Goal: Task Accomplishment & Management: Use online tool/utility

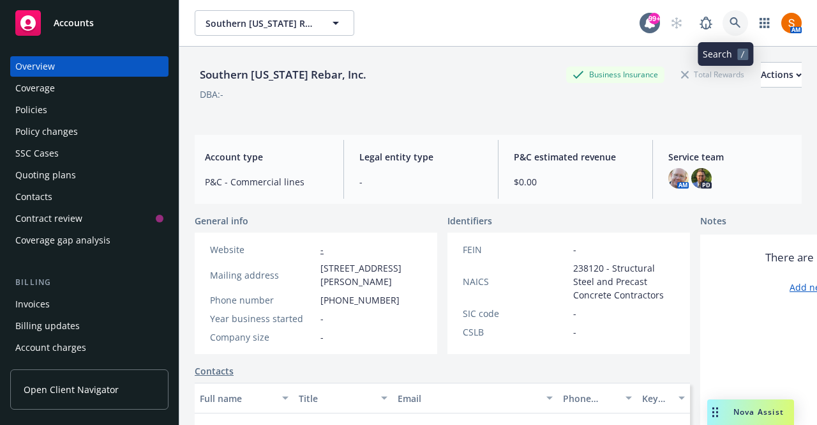
click at [730, 20] on icon at bounding box center [735, 22] width 11 height 11
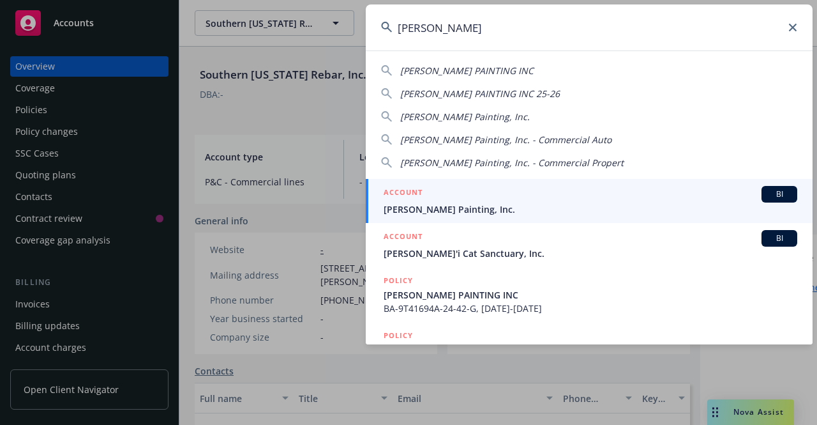
type input "dennis shaffer"
click at [481, 204] on span "Dennis Shaffer Painting, Inc." at bounding box center [591, 208] width 414 height 13
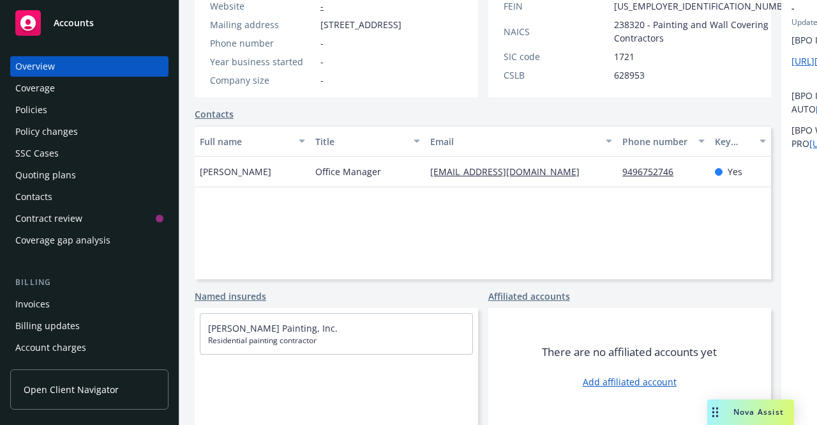
scroll to position [273, 0]
click at [55, 296] on div "Invoices" at bounding box center [89, 304] width 148 height 20
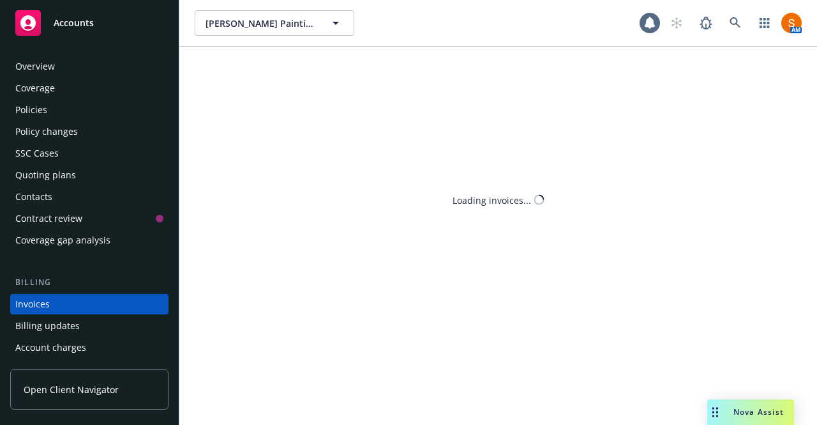
scroll to position [71, 0]
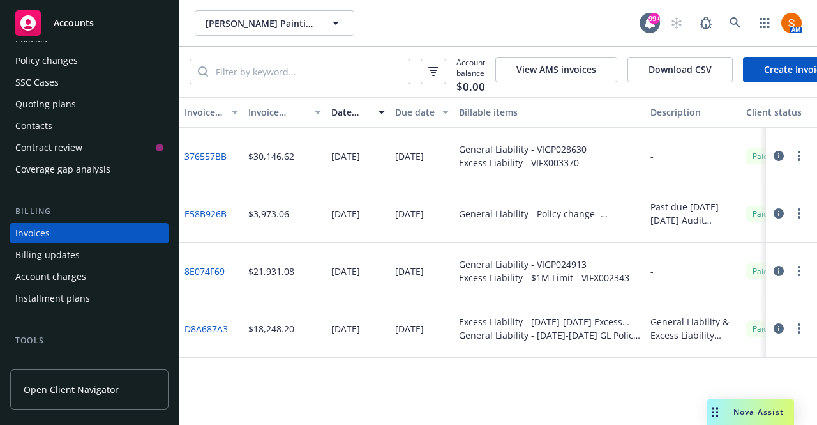
click at [775, 73] on link "Create Invoice" at bounding box center [795, 70] width 104 height 26
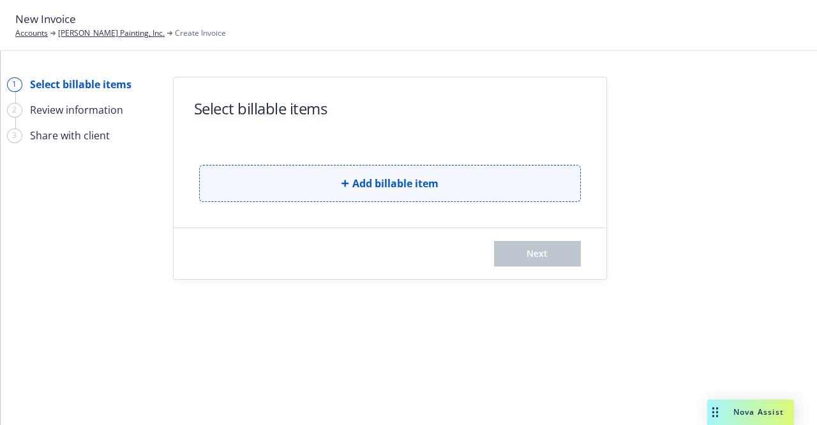
click at [400, 193] on button "Add billable item" at bounding box center [390, 183] width 382 height 37
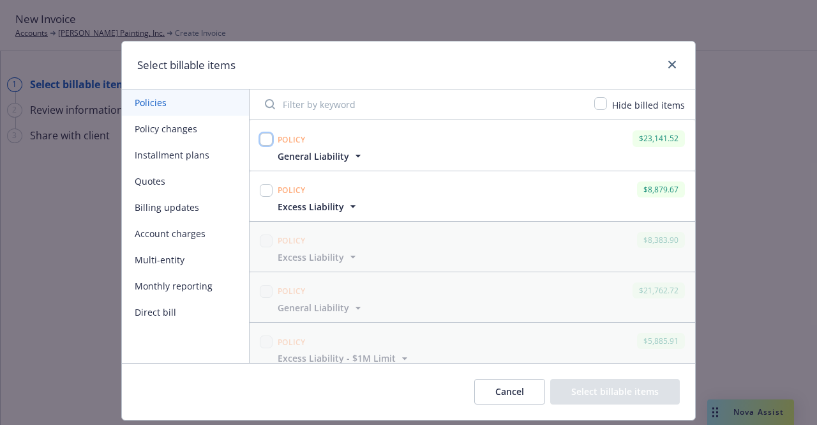
click at [262, 140] on input "checkbox" at bounding box center [266, 139] width 13 height 13
checkbox input "true"
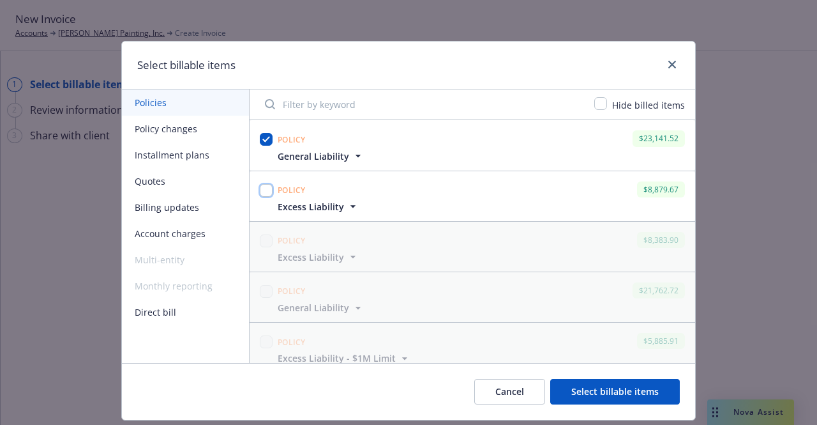
click at [260, 191] on input "checkbox" at bounding box center [266, 190] width 13 height 13
checkbox input "true"
click at [596, 389] on button "Select billable items" at bounding box center [615, 392] width 130 height 26
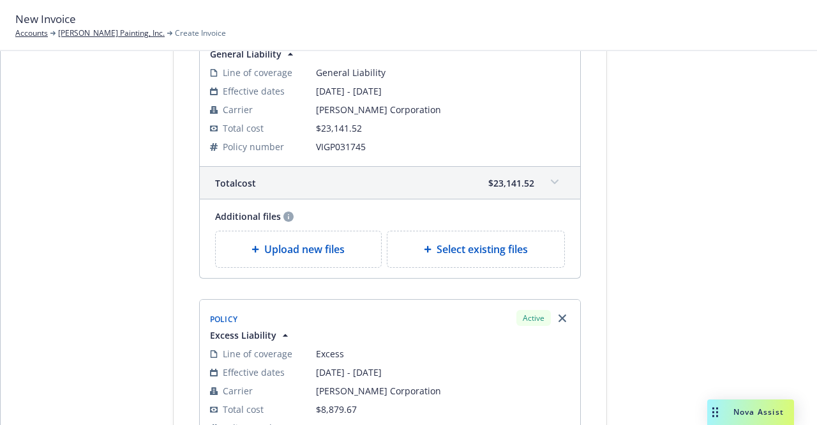
scroll to position [119, 0]
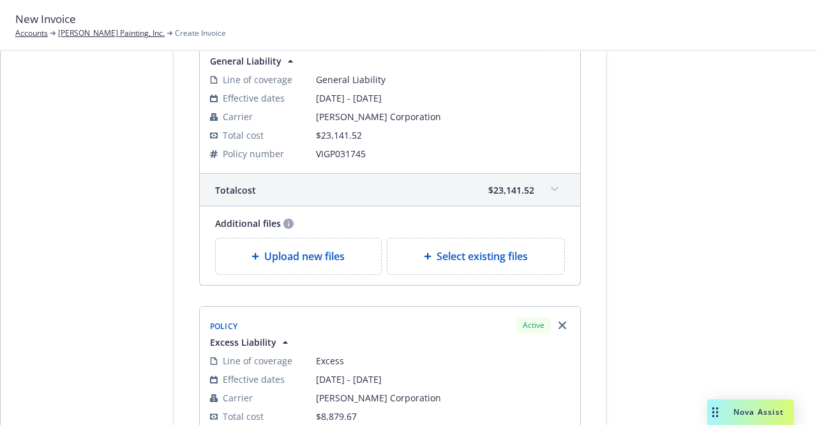
click at [278, 246] on div "Upload new files" at bounding box center [299, 256] width 166 height 36
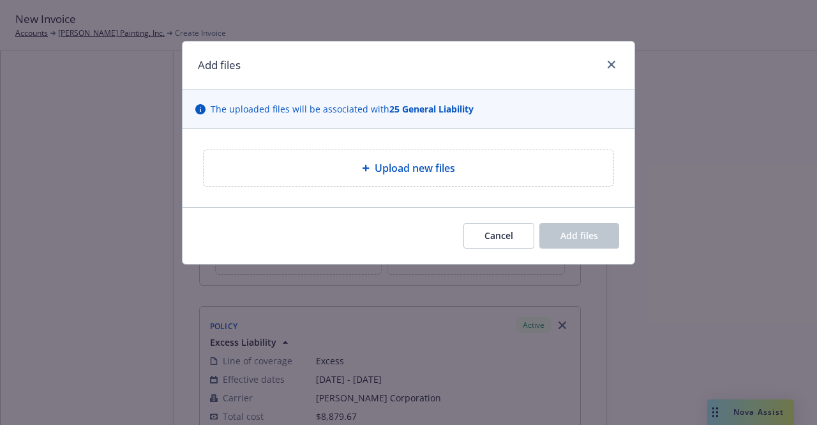
click at [310, 141] on div "Upload new files" at bounding box center [409, 168] width 452 height 78
click at [346, 181] on div "Upload new files" at bounding box center [409, 168] width 410 height 36
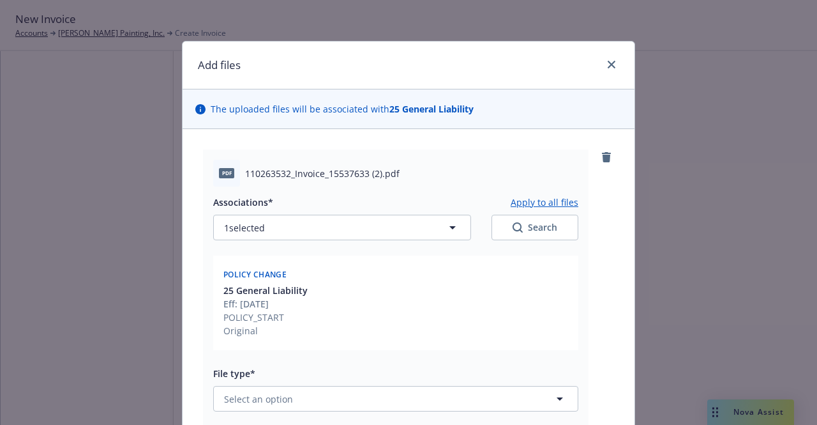
type textarea "x"
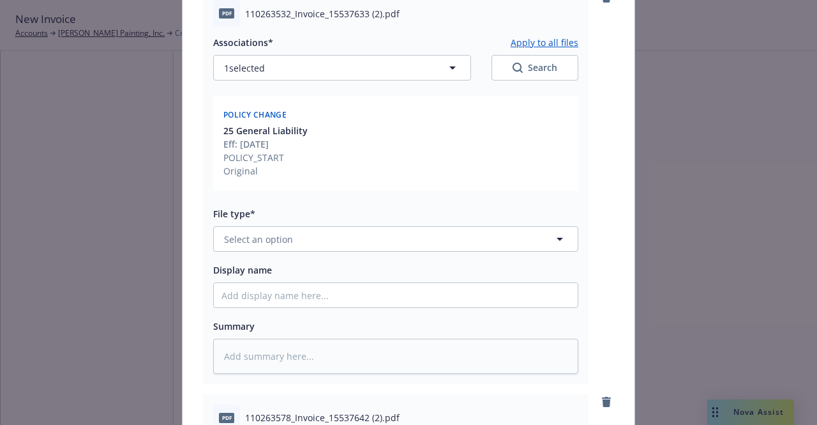
scroll to position [162, 0]
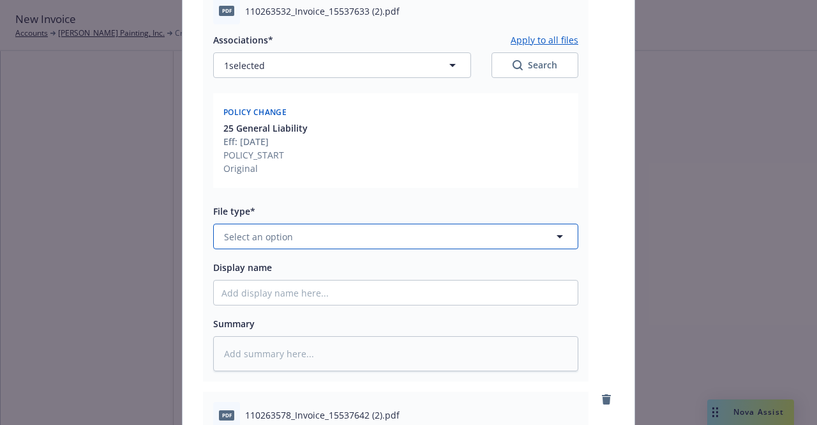
click at [312, 244] on button "Select an option" at bounding box center [395, 236] width 365 height 26
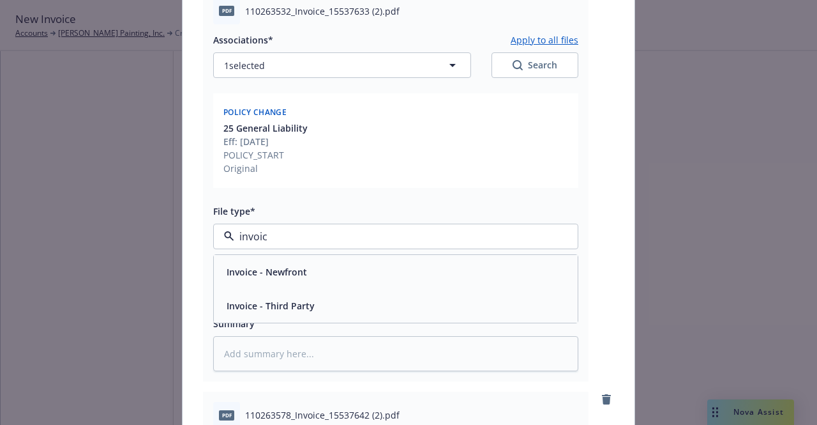
type input "invoice"
click at [299, 296] on div "Invoice - Third Party" at bounding box center [270, 305] width 96 height 19
type textarea "x"
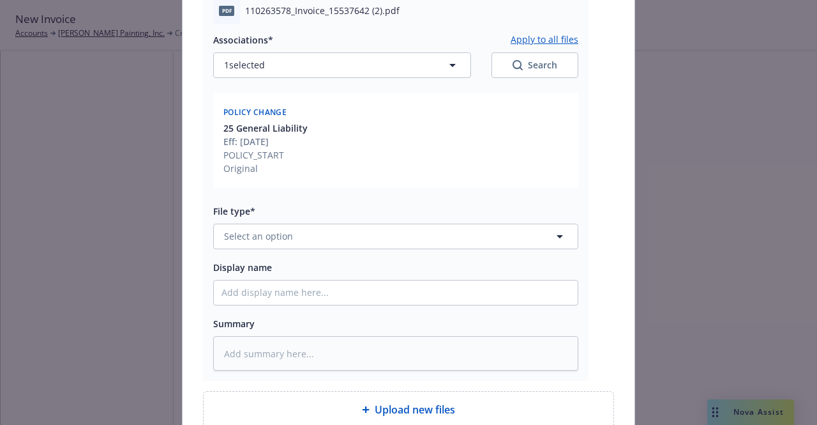
scroll to position [567, 0]
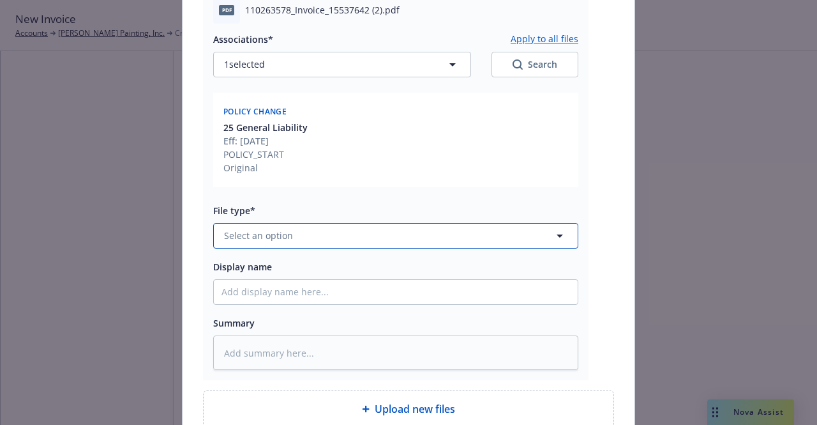
click at [301, 235] on button "Select an option" at bounding box center [395, 236] width 365 height 26
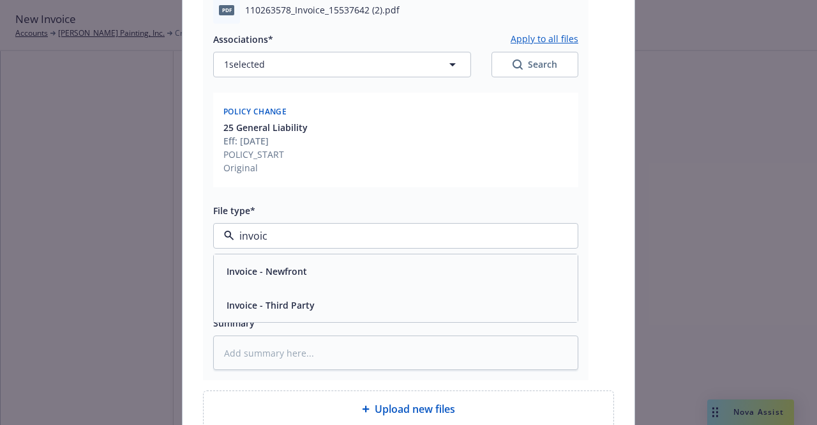
type input "invoice"
click at [296, 311] on div "Invoice - Third Party" at bounding box center [270, 305] width 96 height 19
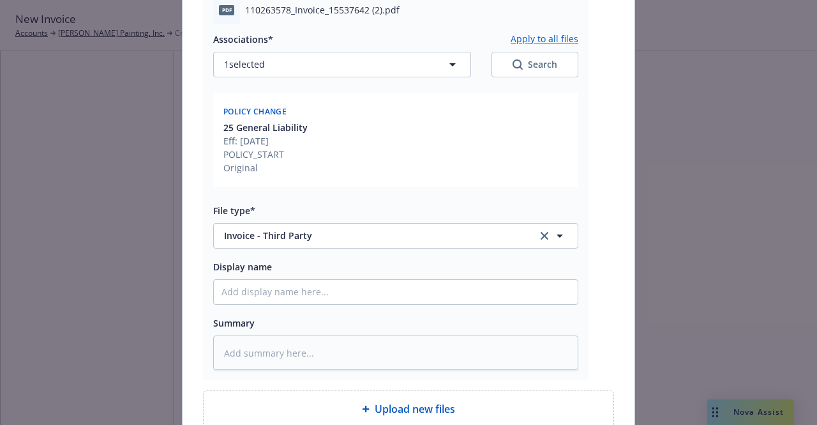
scroll to position [686, 0]
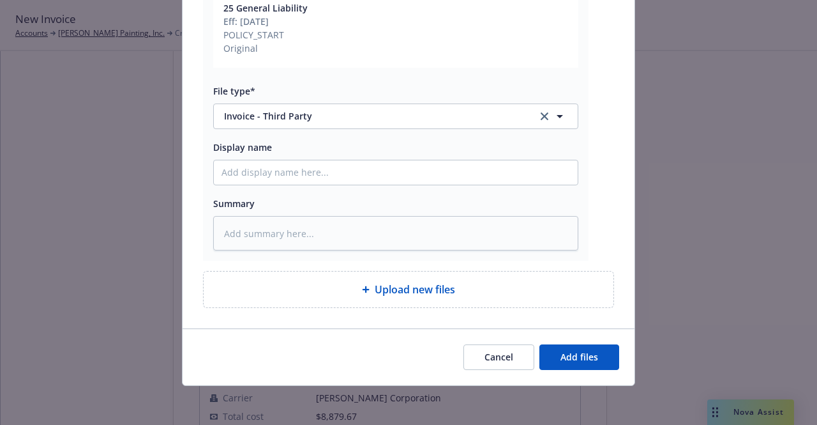
click at [582, 370] on div "Cancel Add files" at bounding box center [409, 356] width 452 height 57
click at [585, 357] on span "Add files" at bounding box center [579, 356] width 38 height 12
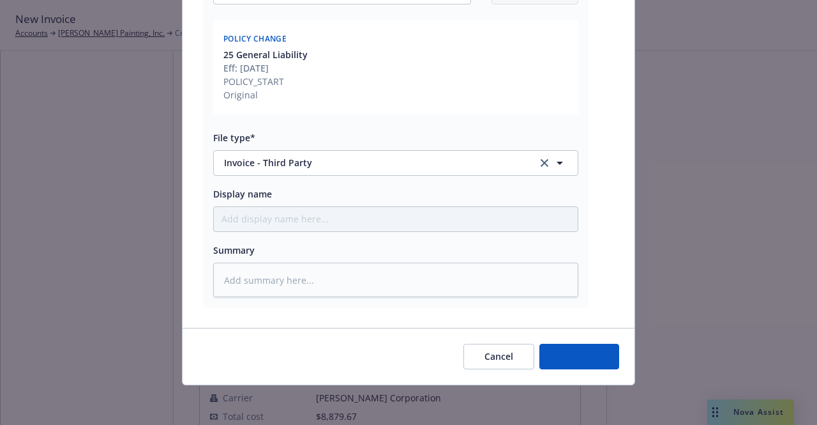
type textarea "x"
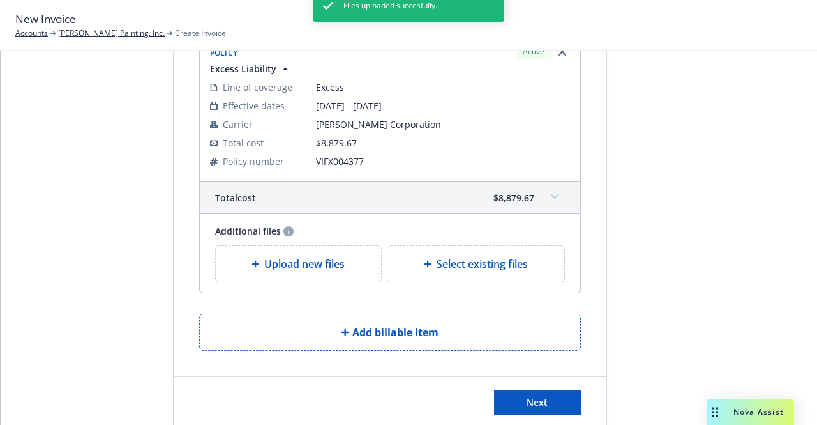
scroll to position [490, 0]
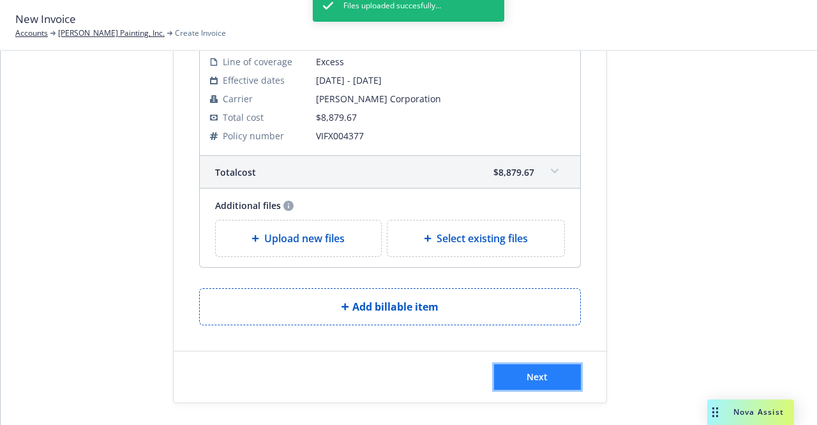
click at [540, 379] on span "Next" at bounding box center [537, 376] width 21 height 12
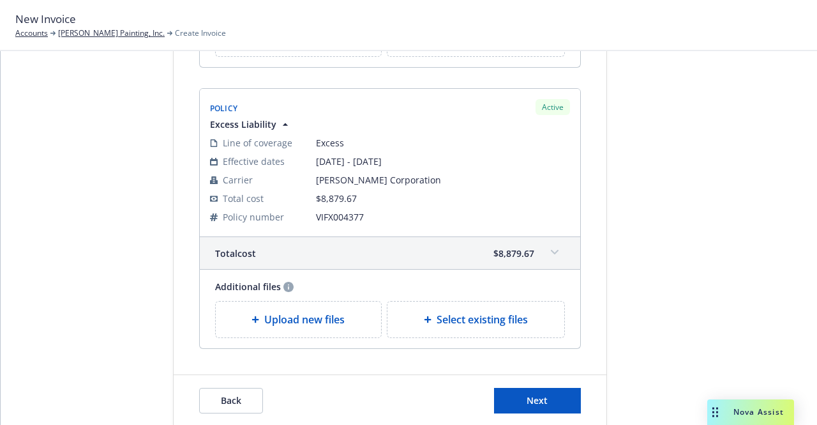
scroll to position [647, 0]
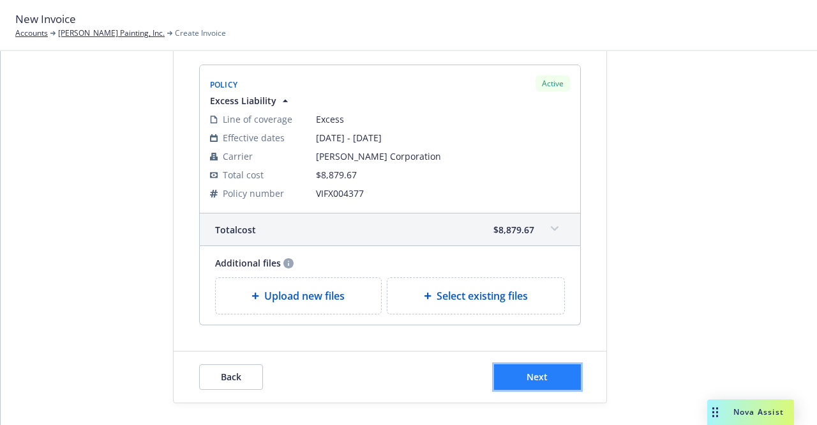
click at [534, 370] on span "Next" at bounding box center [537, 376] width 21 height 12
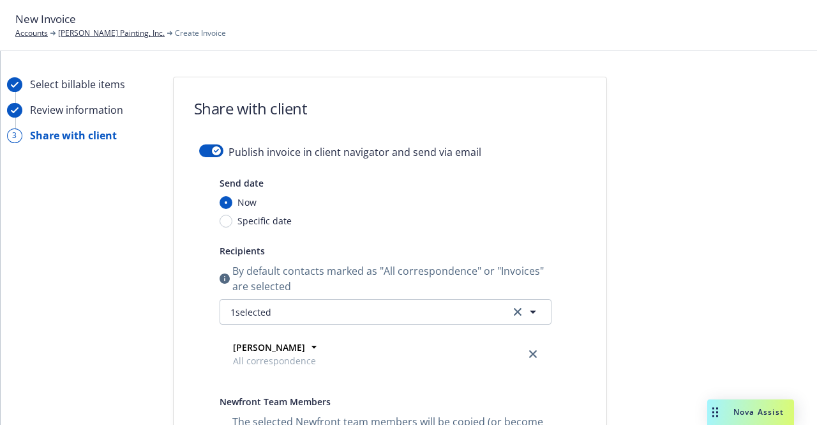
scroll to position [394, 0]
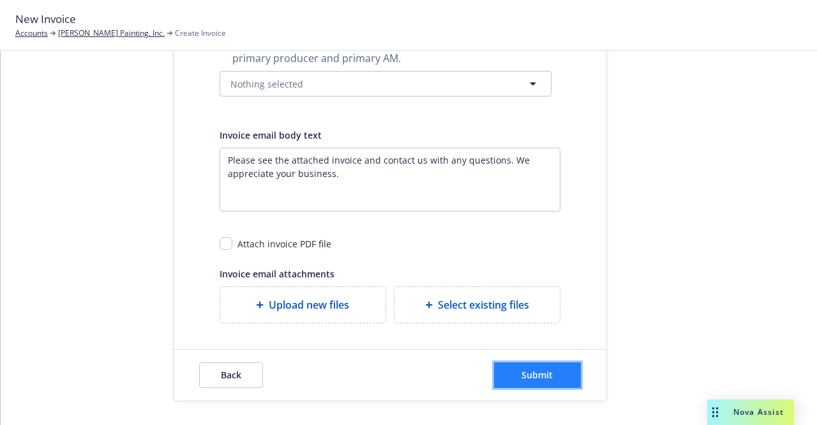
click at [529, 372] on span "Submit" at bounding box center [537, 374] width 31 height 12
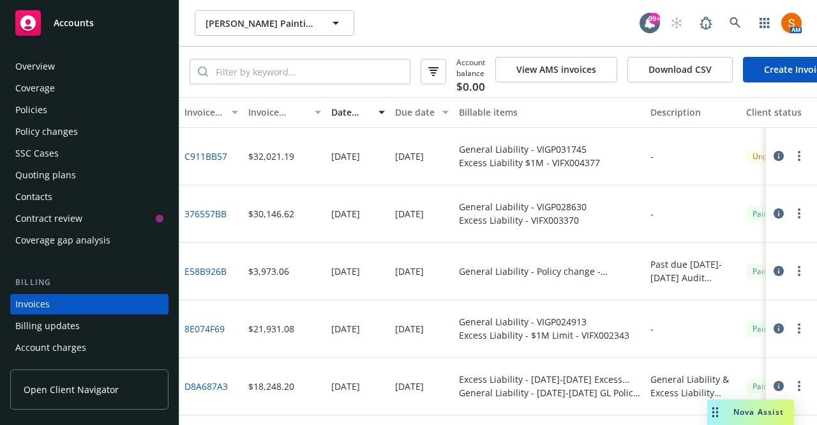
scroll to position [71, 0]
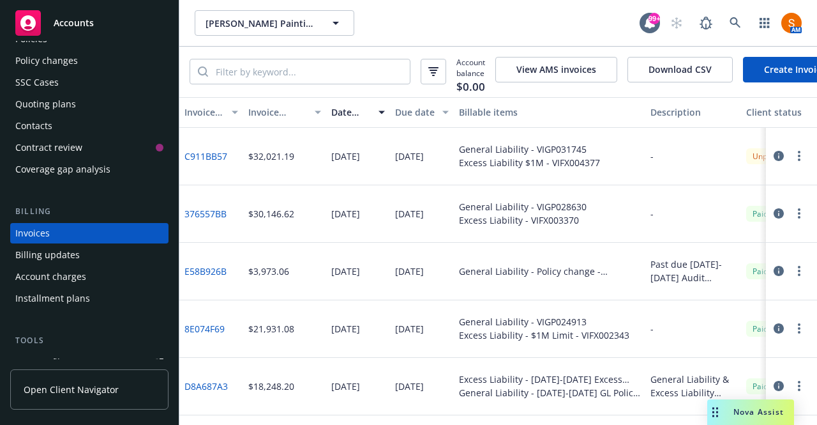
click at [792, 160] on button "button" at bounding box center [799, 155] width 15 height 15
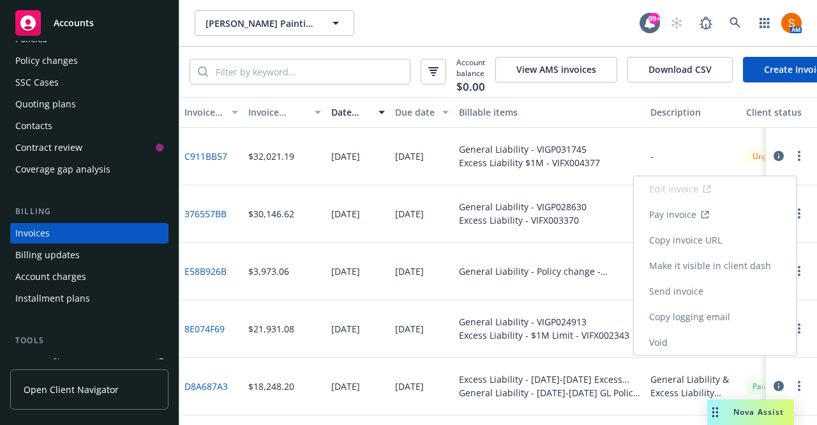
click at [726, 255] on link "Make it visible in client dash" at bounding box center [715, 266] width 163 height 26
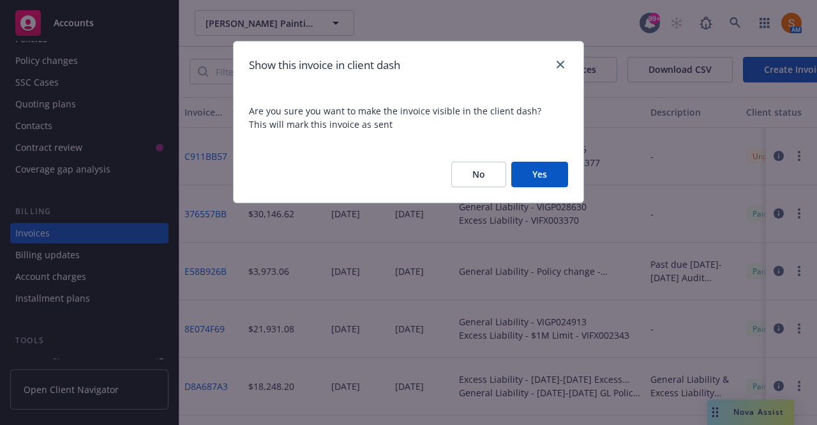
click at [545, 176] on button "Yes" at bounding box center [539, 175] width 57 height 26
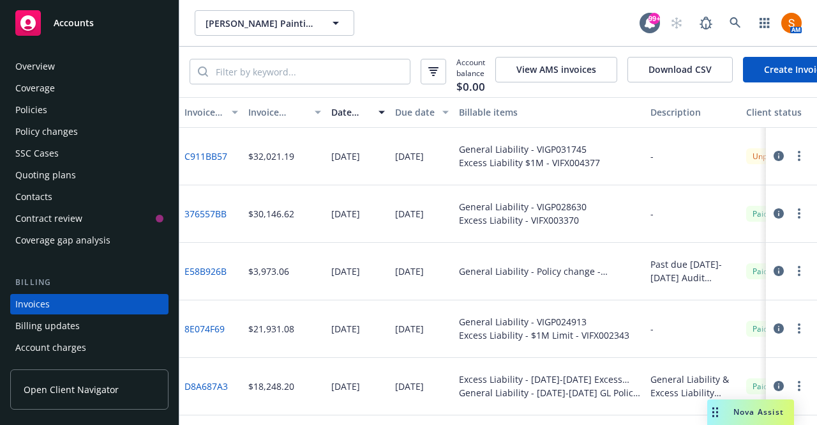
click at [42, 67] on div "Overview" at bounding box center [35, 66] width 40 height 20
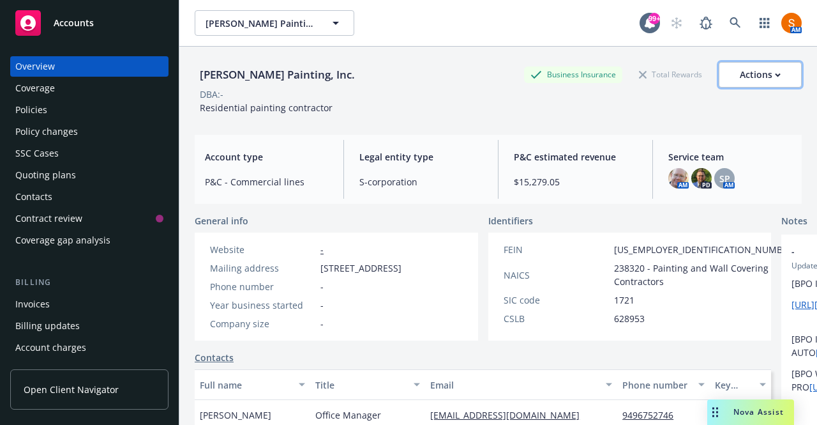
click at [745, 79] on div "Actions" at bounding box center [760, 75] width 41 height 24
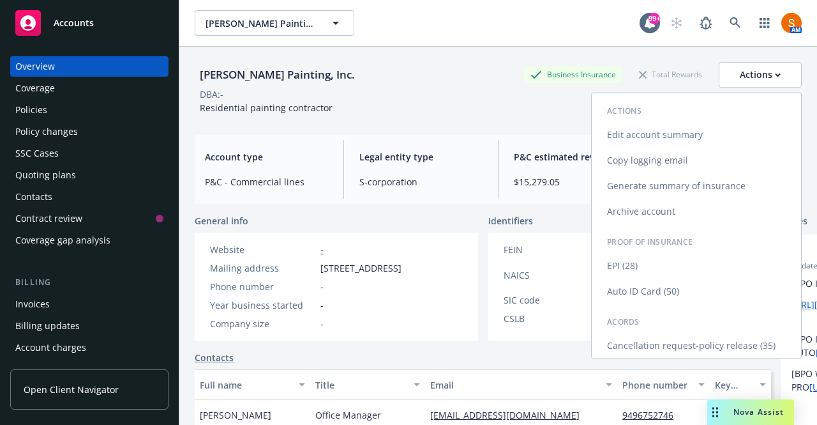
click at [680, 341] on link "Cancellation request-policy release (35)" at bounding box center [696, 346] width 209 height 26
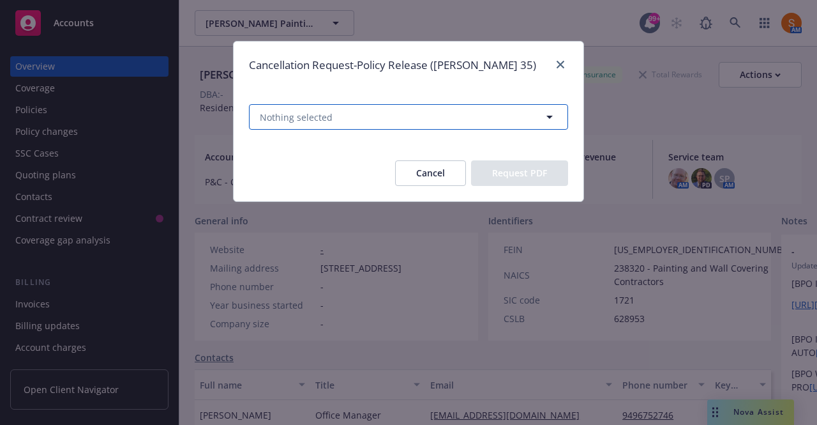
click at [460, 109] on button "Nothing selected" at bounding box center [408, 117] width 319 height 26
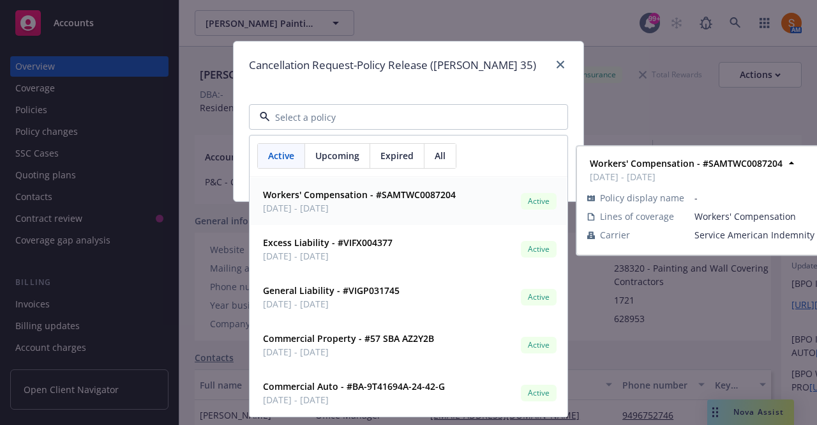
click at [348, 156] on span "Upcoming" at bounding box center [337, 155] width 44 height 13
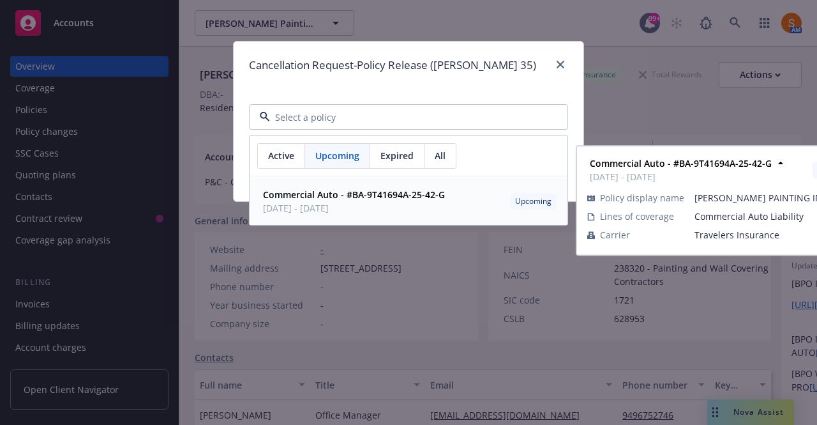
click at [368, 206] on span "10/20/2025 - 10/20/2026" at bounding box center [354, 207] width 182 height 13
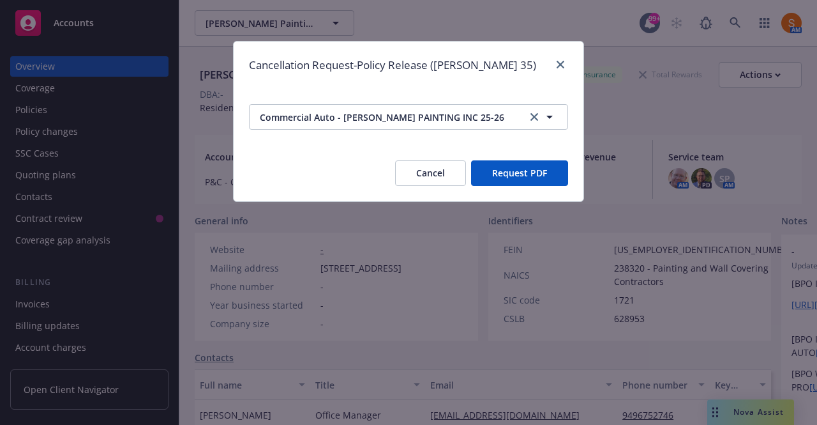
click at [533, 174] on button "Request PDF" at bounding box center [519, 173] width 97 height 26
click at [435, 170] on button "Cancel" at bounding box center [430, 173] width 71 height 26
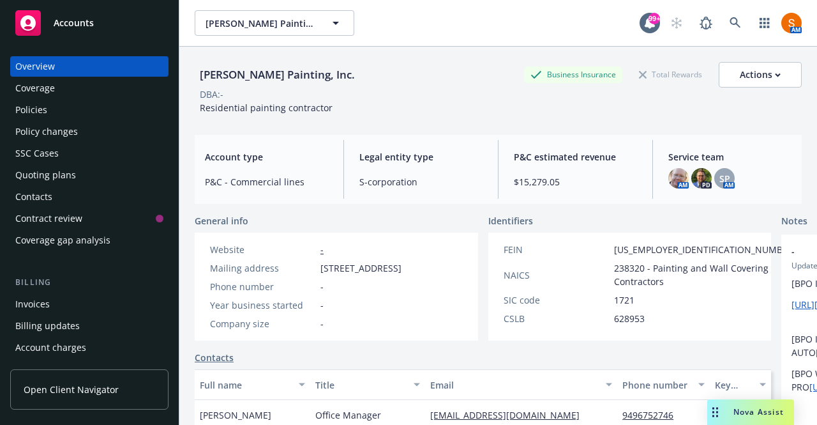
click at [382, 260] on div "Website - Mailing address 668 N Coast Hwy # 246, Laguna Beach, CA, 92651 Phone …" at bounding box center [306, 286] width 202 height 87
copy span "668 N Coast Hwy # 246, Laguna Beach, CA, 92651"
click at [334, 184] on div "Account type P&C - Commercial lines" at bounding box center [267, 169] width 144 height 59
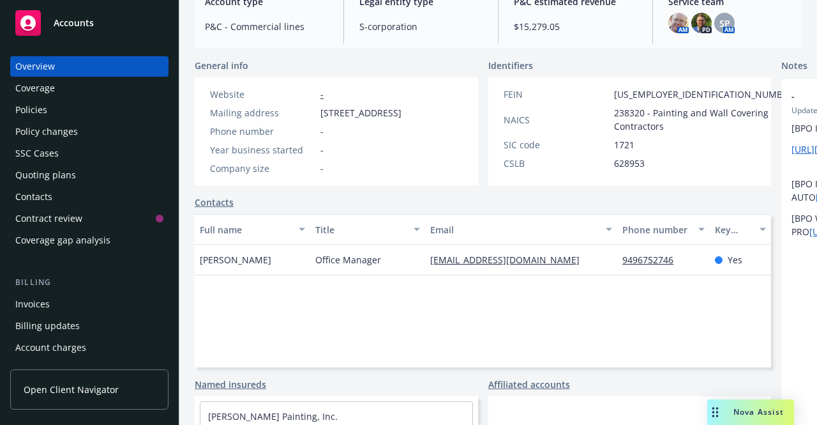
scroll to position [204, 0]
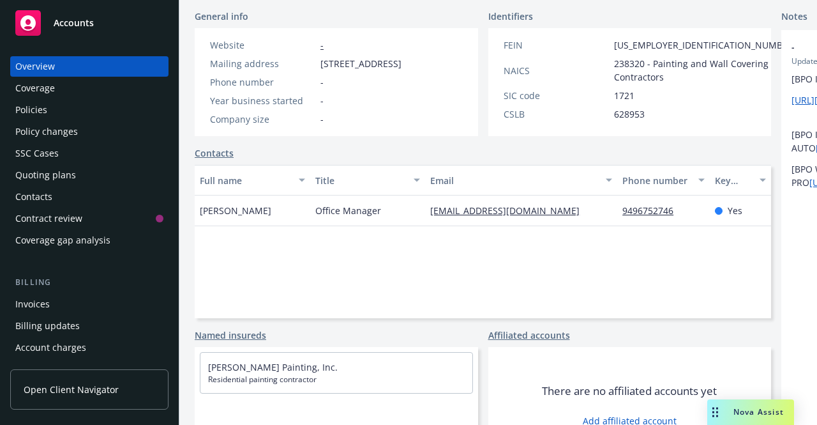
click at [31, 298] on div "Invoices" at bounding box center [32, 304] width 34 height 20
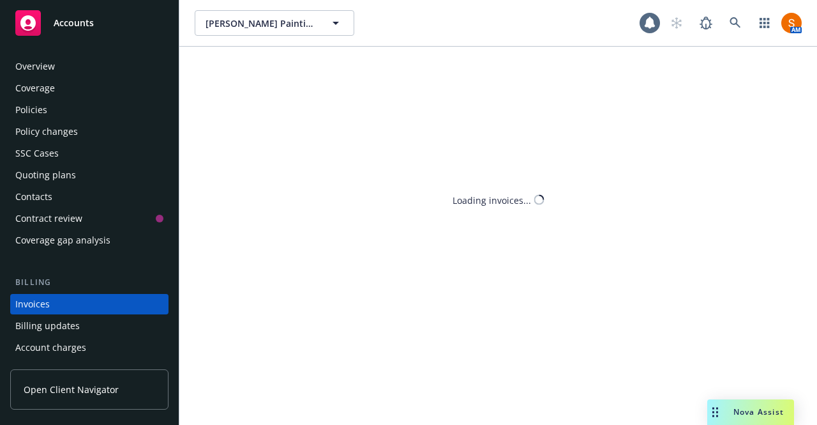
scroll to position [71, 0]
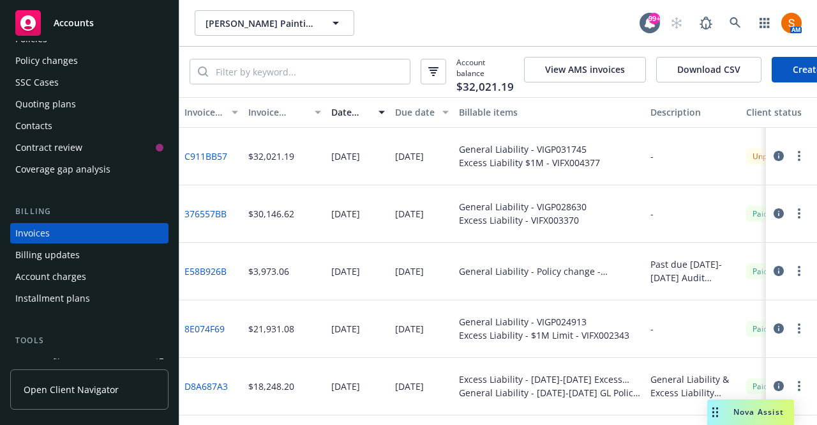
click at [798, 161] on icon "button" at bounding box center [799, 156] width 3 height 10
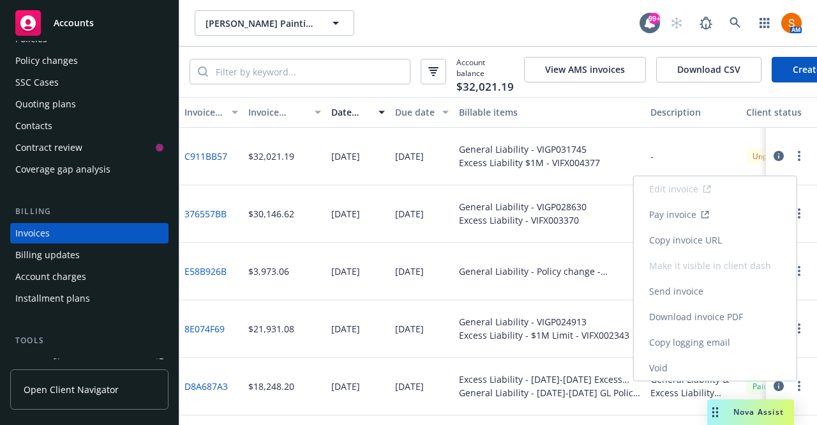
click at [711, 244] on link "Copy invoice URL" at bounding box center [715, 240] width 163 height 26
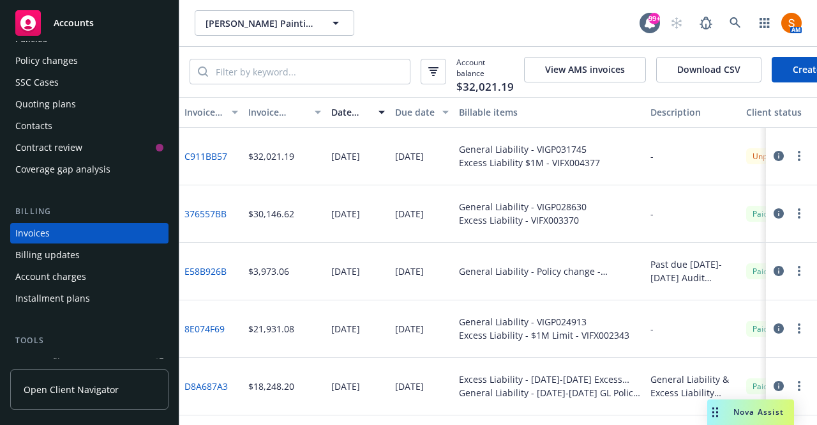
click at [798, 157] on circle "button" at bounding box center [799, 155] width 3 height 3
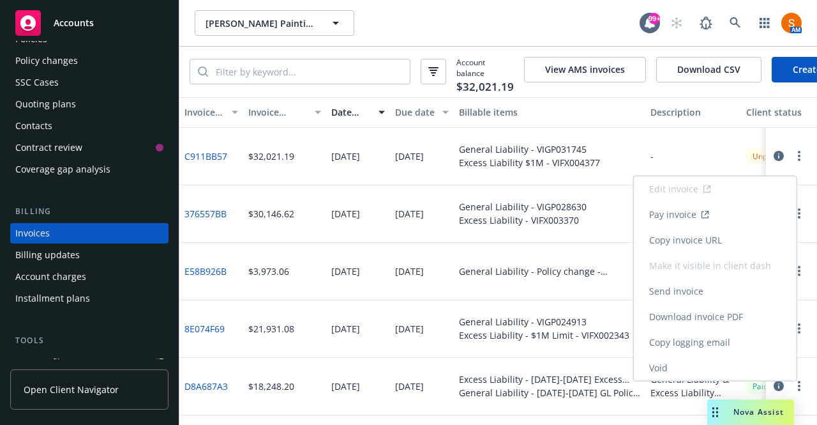
click at [721, 242] on link "Copy invoice URL" at bounding box center [715, 240] width 163 height 26
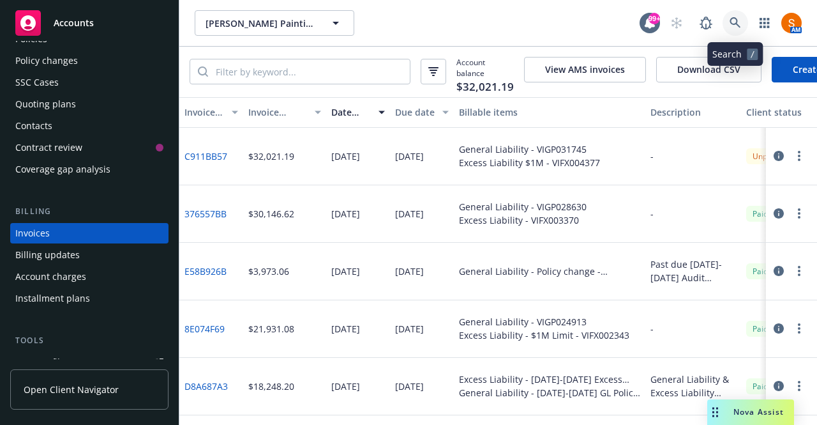
click at [732, 25] on icon at bounding box center [735, 22] width 11 height 11
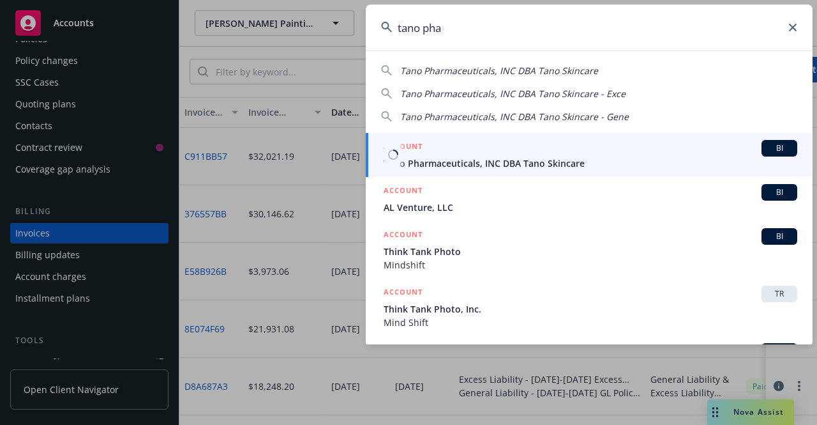
type input "tano pha"
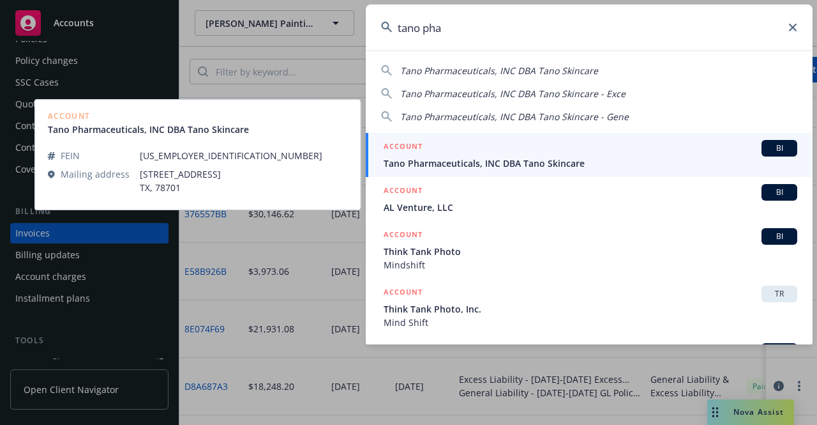
click at [622, 154] on div "ACCOUNT BI" at bounding box center [591, 148] width 414 height 17
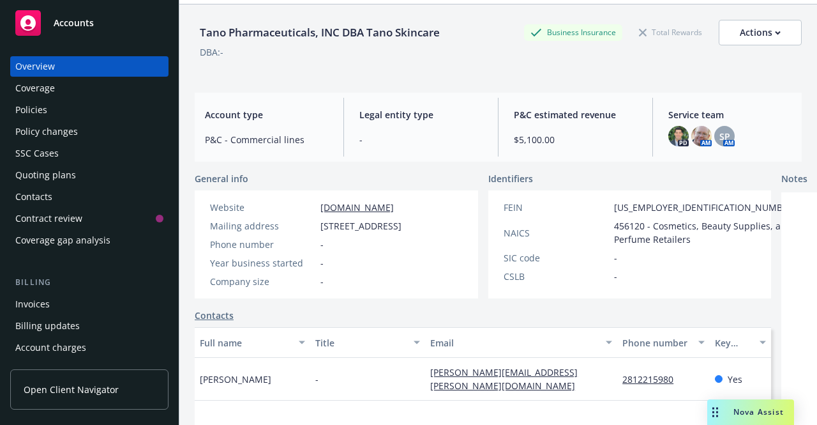
scroll to position [43, 0]
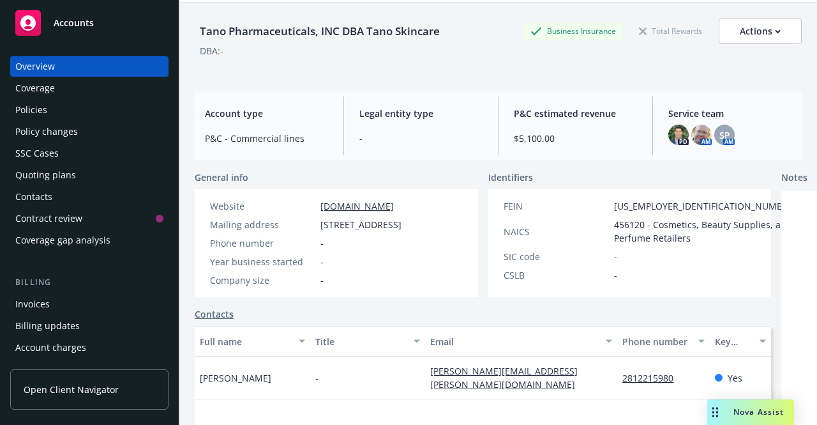
click at [59, 109] on div "Policies" at bounding box center [89, 110] width 148 height 20
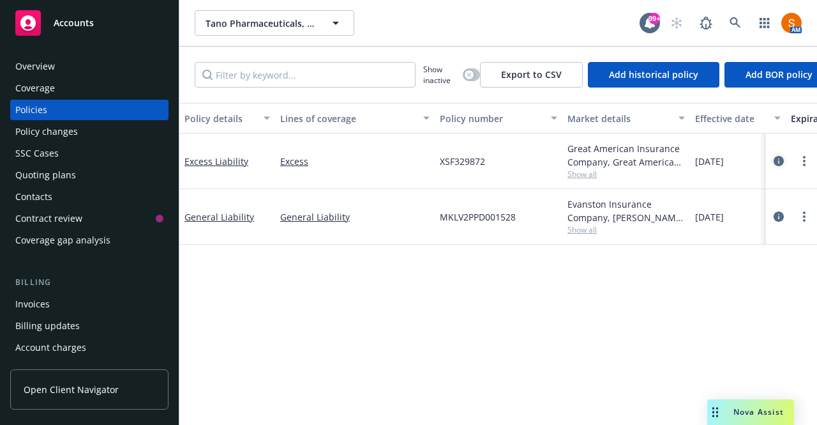
click at [779, 165] on link "circleInformation" at bounding box center [778, 160] width 15 height 15
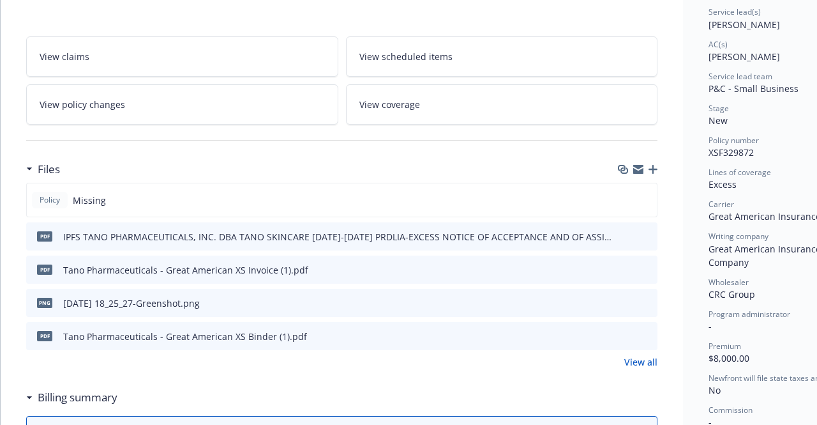
scroll to position [156, 0]
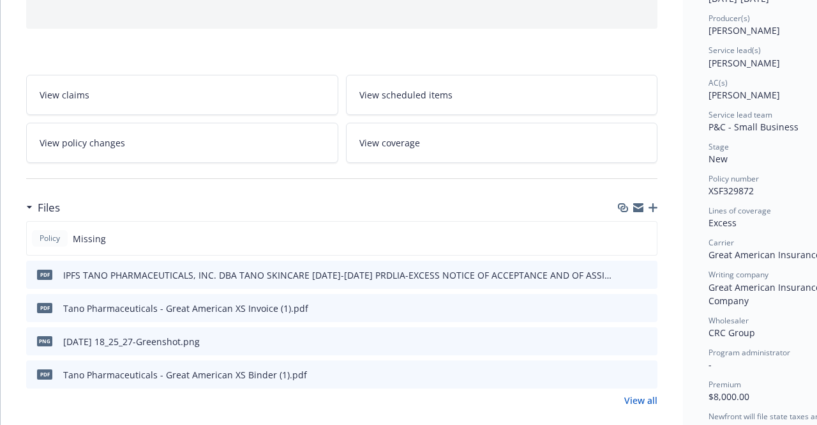
click at [646, 304] on icon "preview file" at bounding box center [645, 307] width 11 height 9
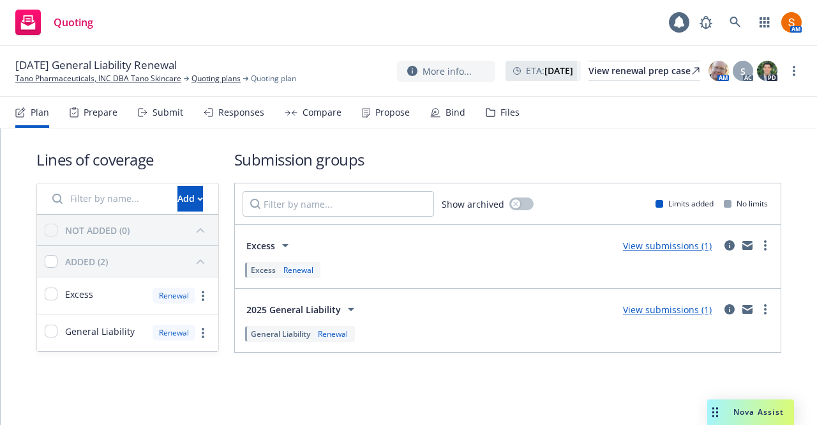
drag, startPoint x: 0, startPoint y: 0, endPoint x: 153, endPoint y: 103, distance: 184.8
click at [153, 103] on div "Submit" at bounding box center [160, 112] width 45 height 31
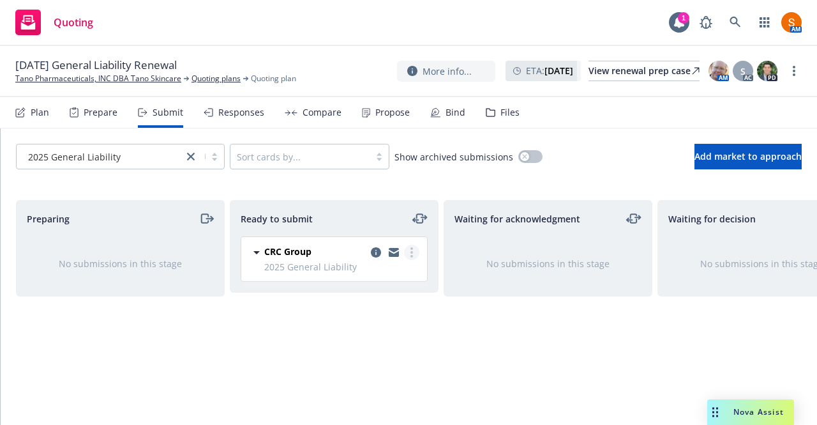
click at [412, 257] on link "more" at bounding box center [411, 251] width 15 height 15
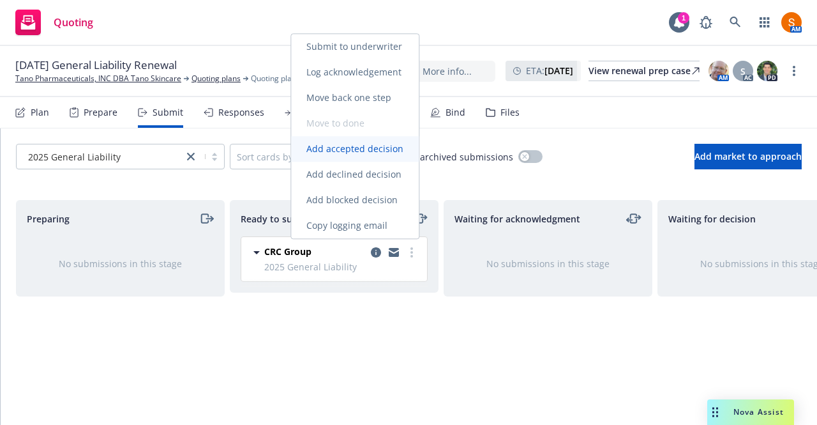
click at [364, 144] on span "Add accepted decision" at bounding box center [355, 148] width 128 height 12
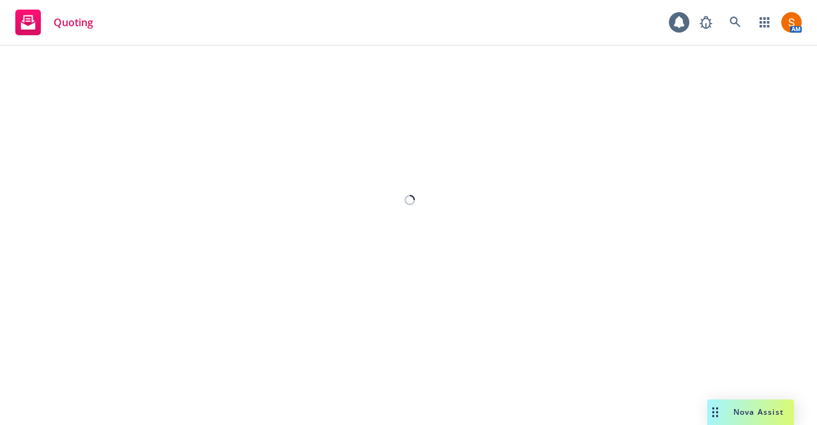
select select "12"
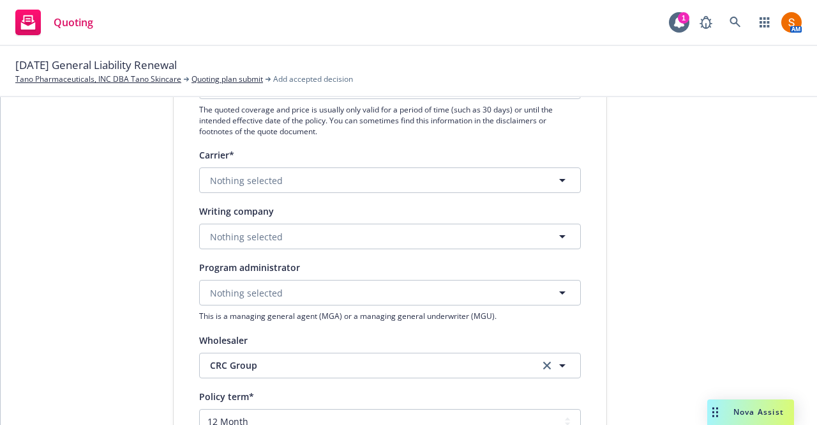
scroll to position [194, 0]
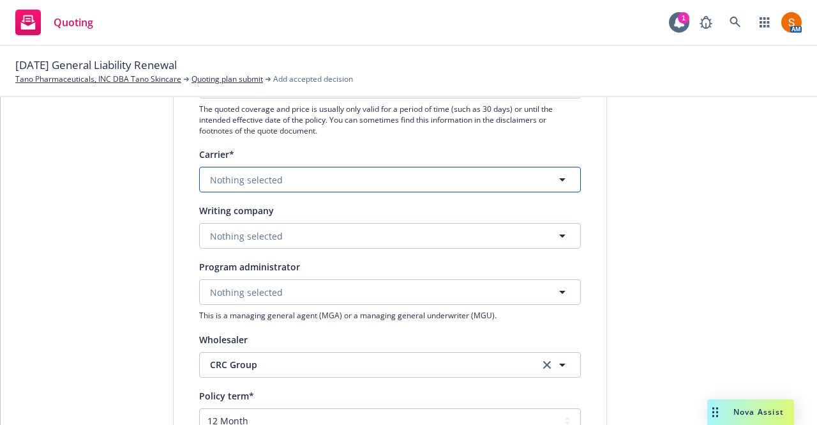
click at [307, 177] on button "Nothing selected" at bounding box center [390, 180] width 382 height 26
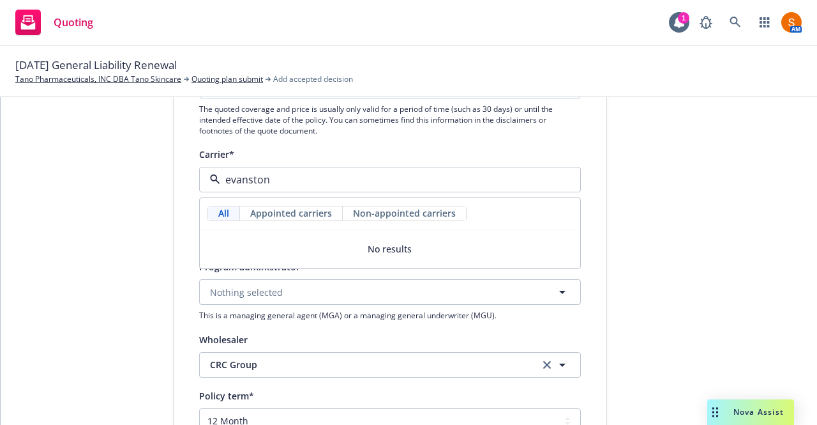
type input "evanston"
click at [314, 140] on div "Display name CRC Group Quote expiration date* 11/13/2025 The quoted coverage an…" at bounding box center [390, 351] width 382 height 710
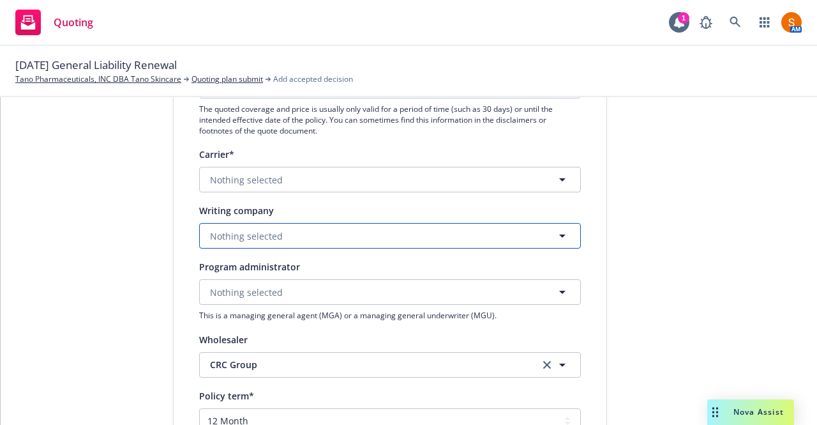
click at [283, 242] on button "Nothing selected" at bounding box center [390, 236] width 382 height 26
type input "evan"
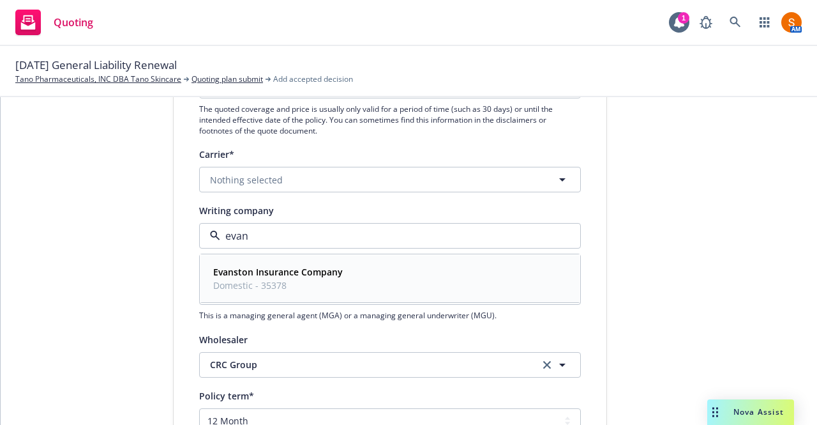
click at [278, 268] on strong "Evanston Insurance Company" at bounding box center [278, 272] width 130 height 12
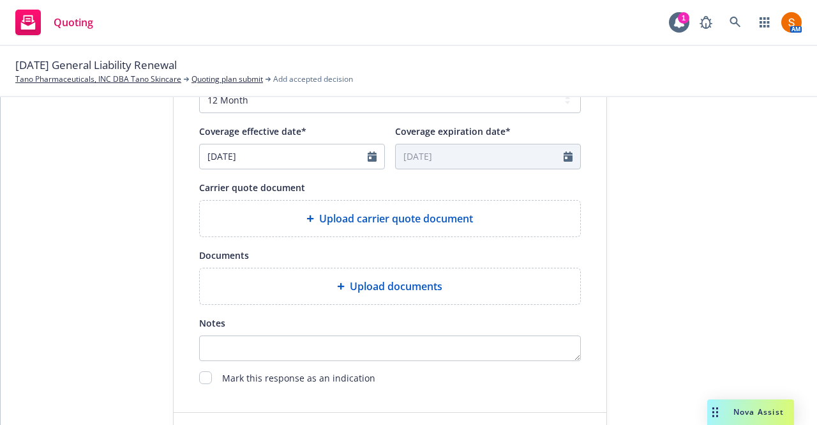
scroll to position [516, 0]
click at [364, 224] on div "Upload carrier quote document" at bounding box center [390, 217] width 380 height 36
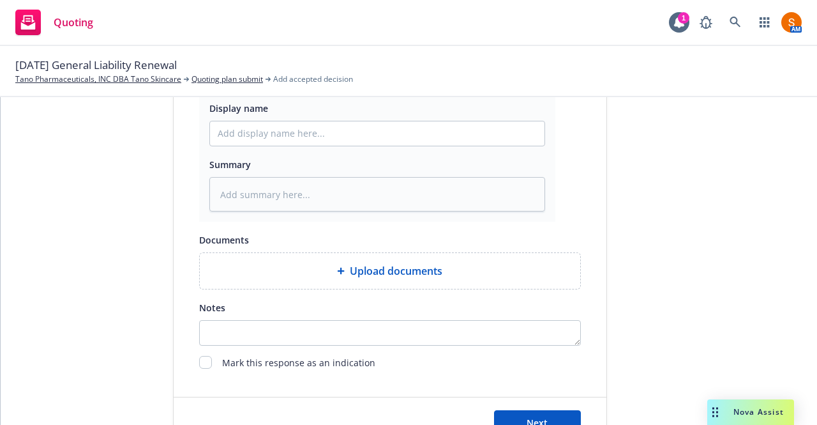
scroll to position [763, 0]
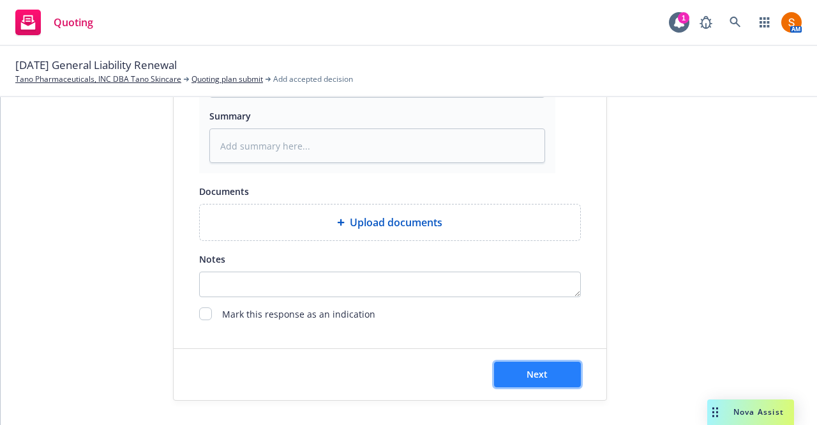
click at [543, 371] on button "Next" at bounding box center [537, 374] width 87 height 26
type textarea "x"
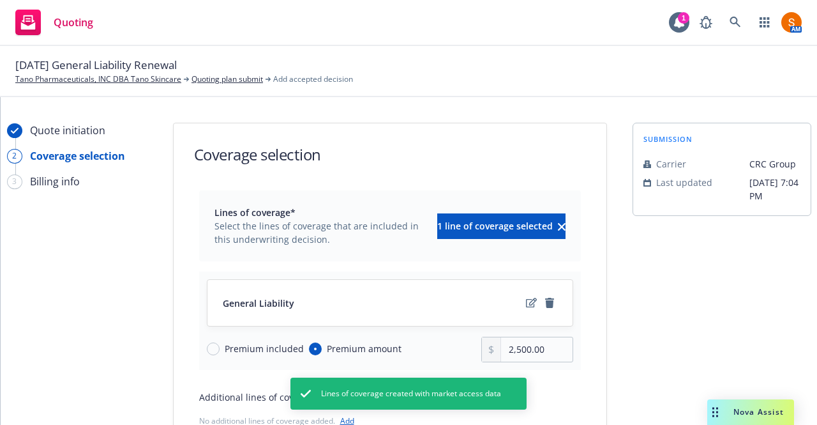
scroll to position [151, 0]
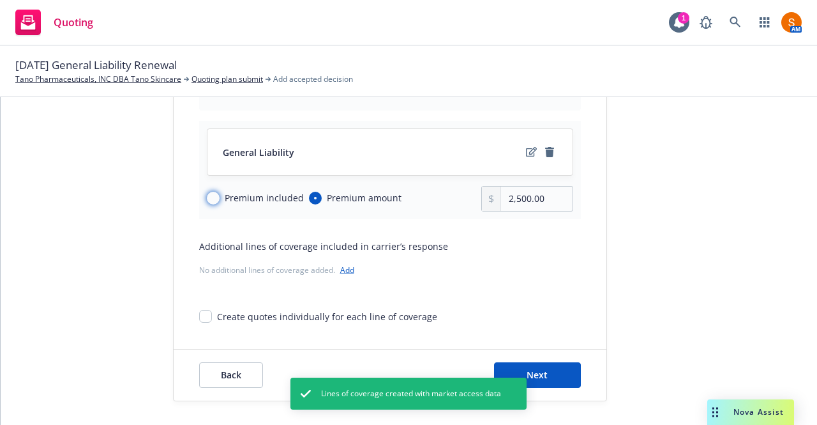
click at [209, 197] on input "Premium included" at bounding box center [213, 198] width 13 height 13
radio input "true"
radio input "false"
click at [562, 373] on button "Next" at bounding box center [537, 375] width 87 height 26
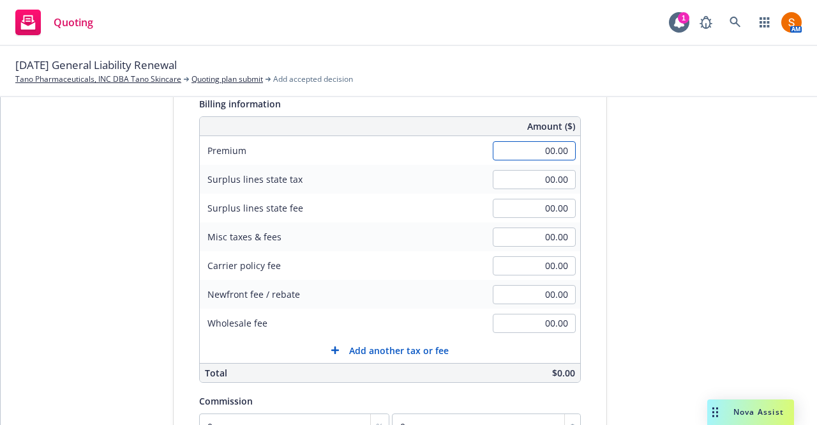
click at [544, 149] on input "00.00" at bounding box center [534, 150] width 83 height 19
type input "4,000.00"
click at [389, 187] on div "Surplus lines state tax 00.00" at bounding box center [390, 179] width 380 height 29
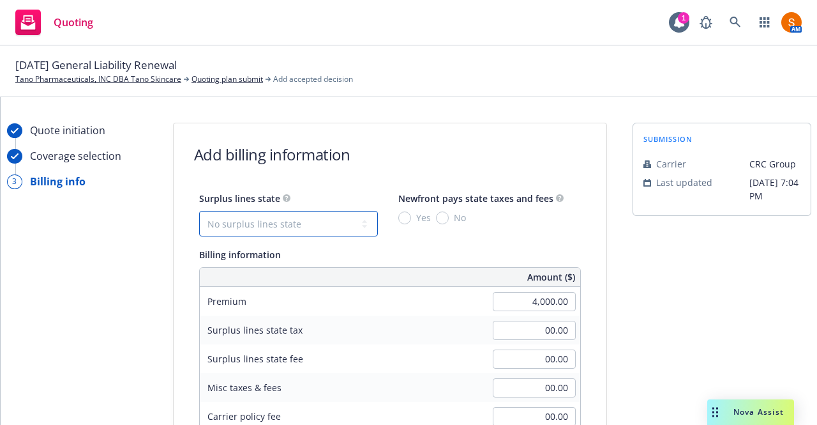
click at [295, 233] on select "No surplus lines state Alaska Alabama Arkansas Arizona California Colorado Conn…" at bounding box center [288, 224] width 179 height 26
select select "CA"
click at [199, 211] on select "No surplus lines state Alaska Alabama Arkansas Arizona California Colorado Conn…" at bounding box center [288, 224] width 179 height 26
type input "120.00"
type input "7.20"
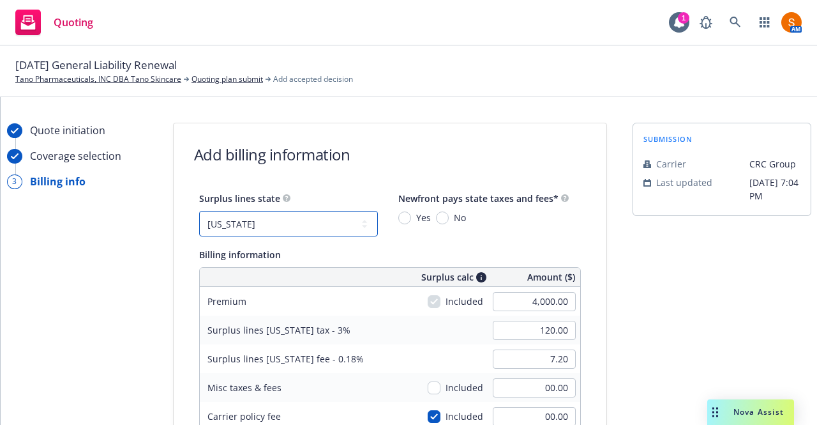
click at [312, 230] on select "No surplus lines state Alaska Alabama Arkansas Arizona California Colorado Conn…" at bounding box center [288, 224] width 179 height 26
select select "TX"
click at [199, 211] on select "No surplus lines state Alaska Alabama Arkansas Arizona California Colorado Conn…" at bounding box center [288, 224] width 179 height 26
type input "194.00"
type input "1.60"
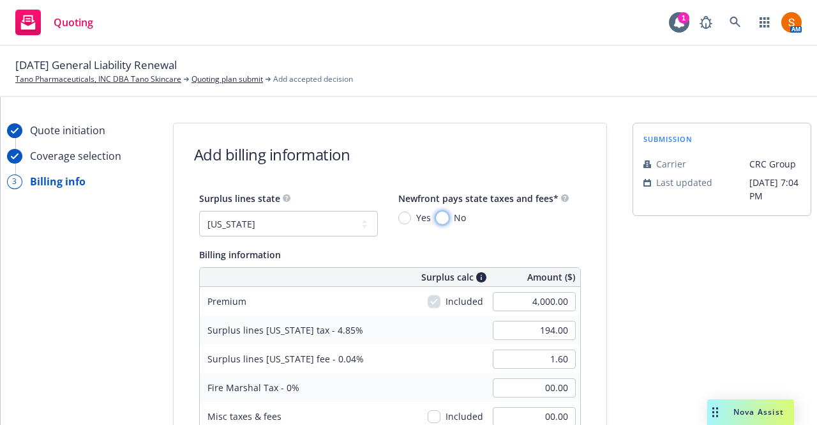
click at [436, 217] on input "No" at bounding box center [442, 217] width 13 height 13
radio input "true"
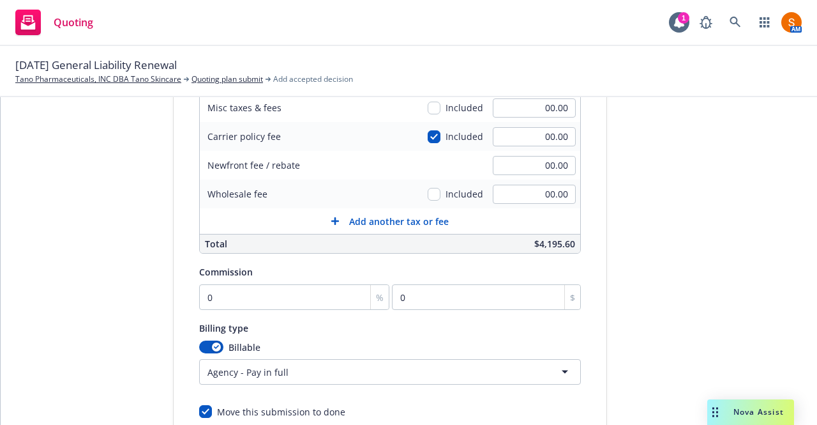
scroll to position [309, 0]
click at [270, 289] on input "0" at bounding box center [294, 296] width 191 height 26
type input "1"
type input "40"
type input "10"
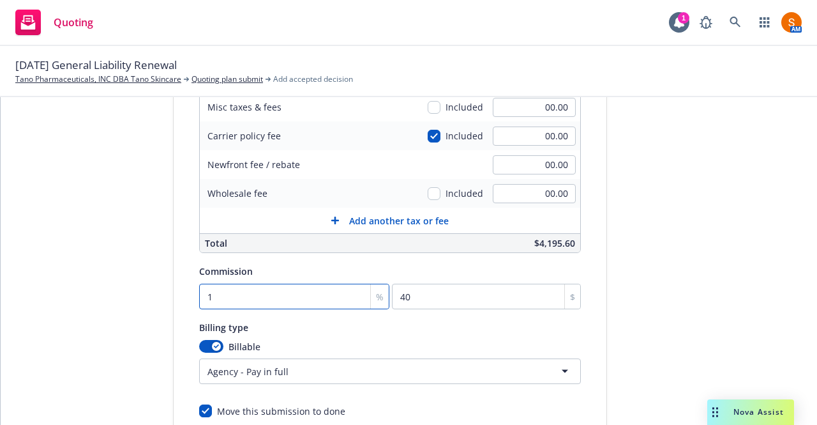
type input "400"
type input "10"
click at [107, 297] on div "Quote initiation Coverage selection 3 Billing info" at bounding box center [77, 155] width 140 height 682
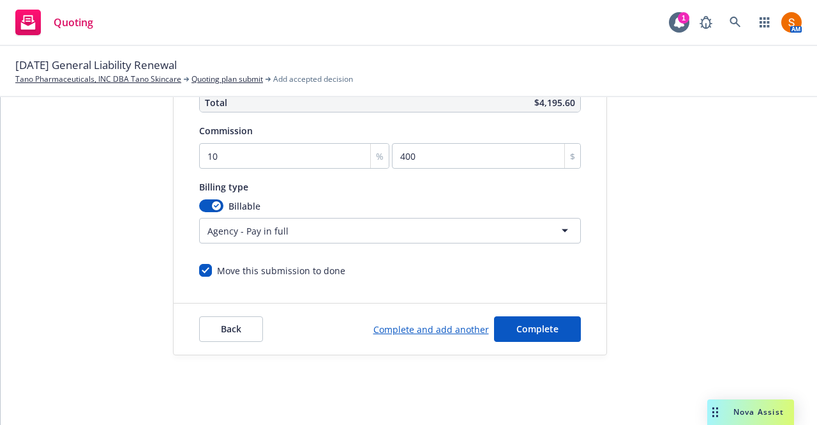
scroll to position [45, 0]
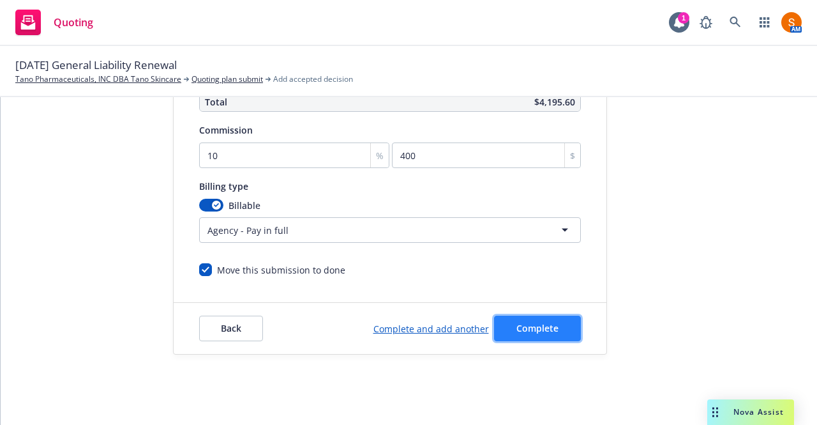
click at [531, 325] on button "Complete" at bounding box center [537, 328] width 87 height 26
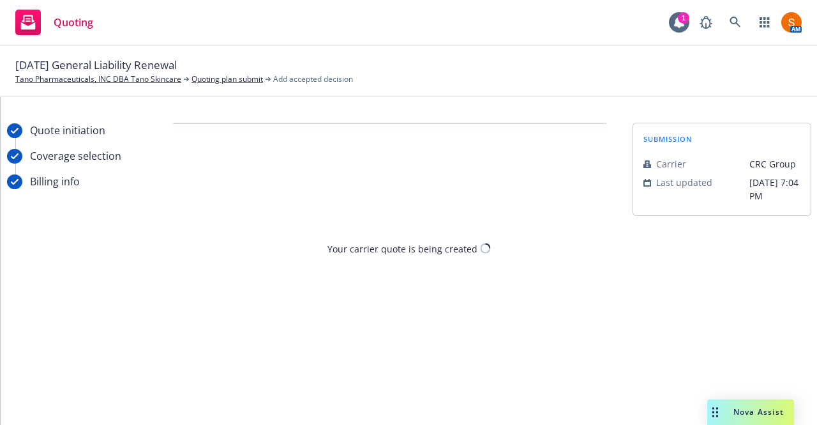
scroll to position [0, 0]
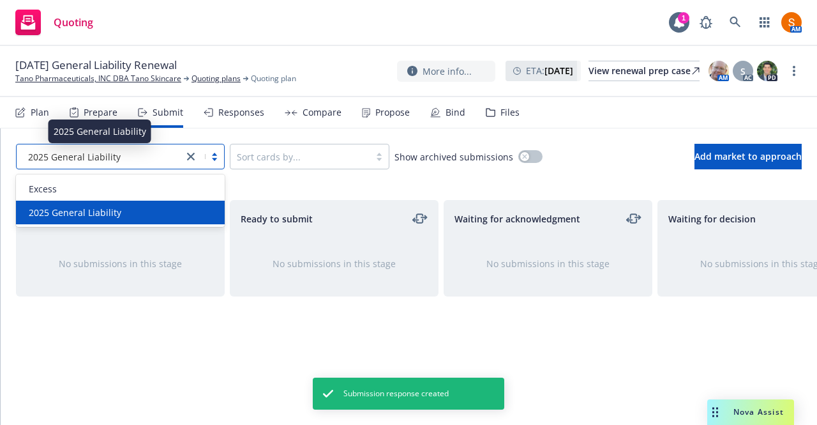
click at [117, 156] on span "2025 General Liability" at bounding box center [74, 156] width 93 height 13
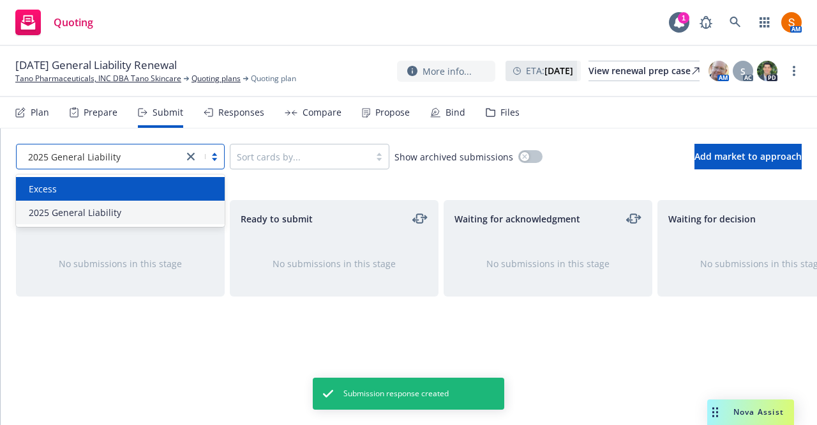
click at [88, 195] on div "Excess" at bounding box center [120, 189] width 209 height 24
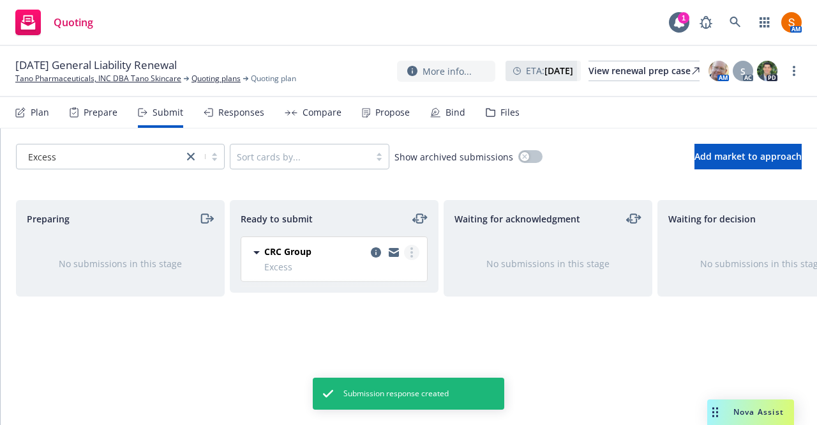
click at [412, 255] on circle "more" at bounding box center [411, 256] width 3 height 3
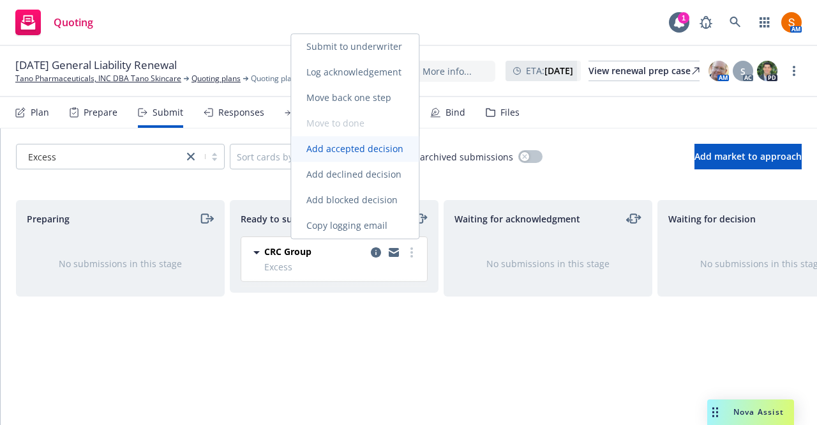
click at [373, 154] on span "Add accepted decision" at bounding box center [355, 148] width 128 height 12
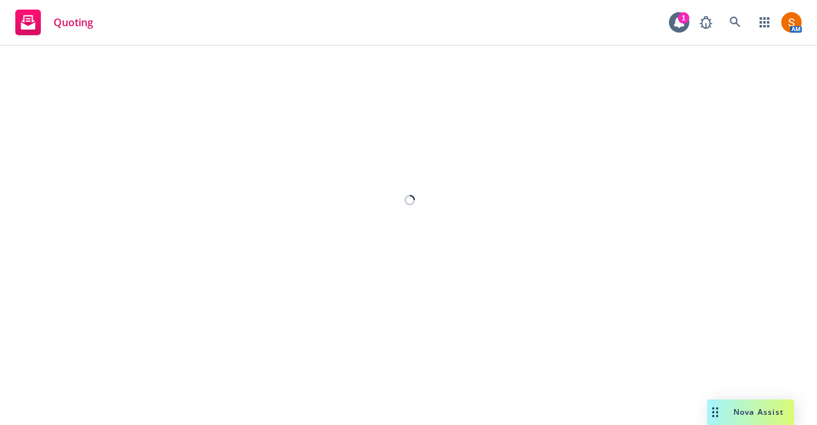
select select "12"
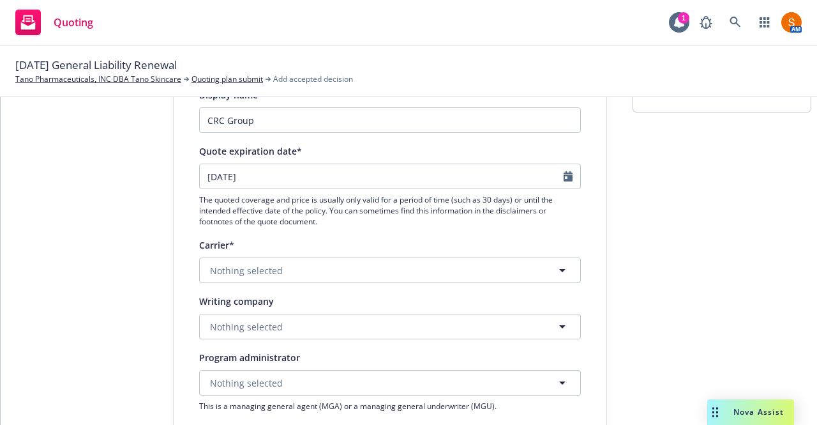
scroll to position [147, 0]
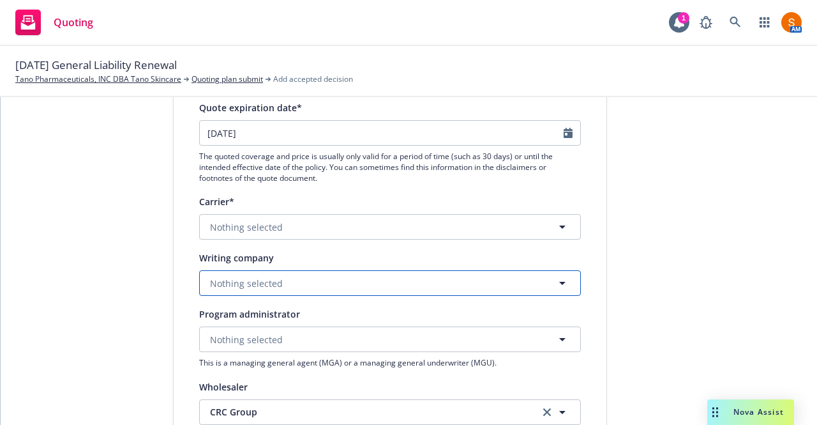
click at [313, 283] on button "Nothing selected" at bounding box center [390, 283] width 382 height 26
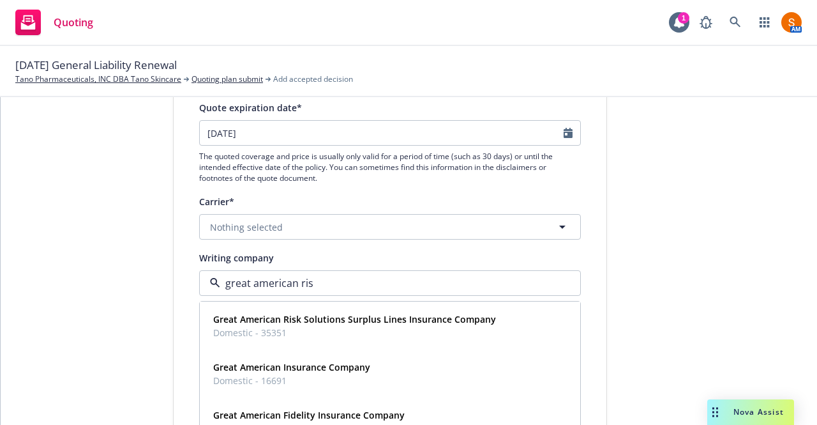
type input "great american risk"
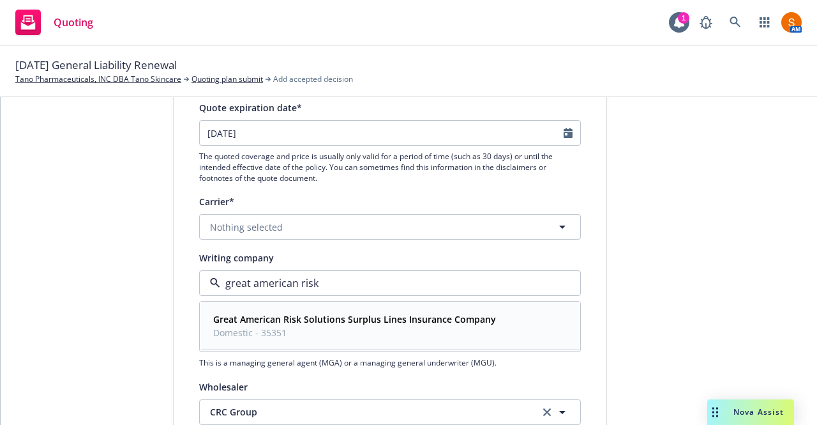
click at [283, 315] on strong "Great American Risk Solutions Surplus Lines Insurance Company" at bounding box center [354, 319] width 283 height 12
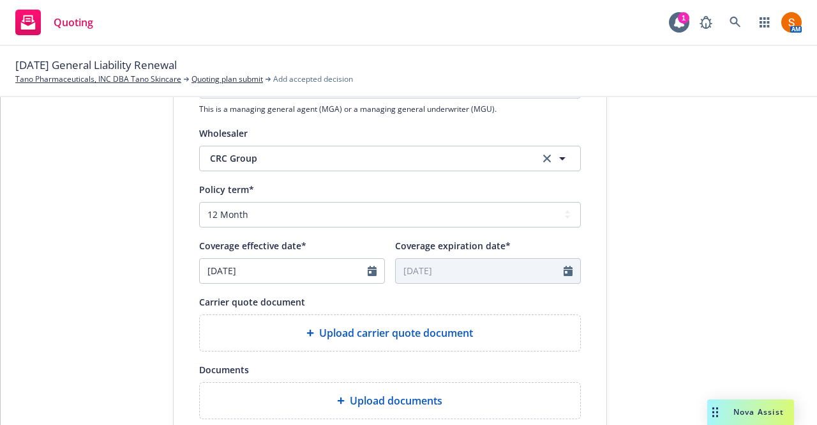
scroll to position [470, 0]
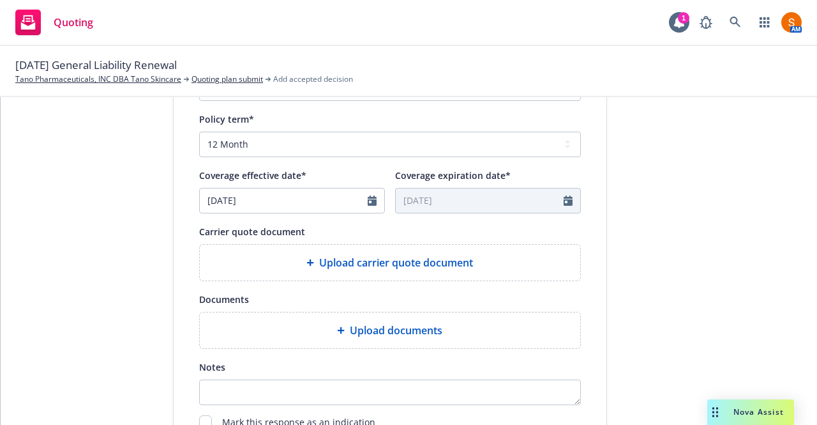
click at [348, 262] on span "Upload carrier quote document" at bounding box center [396, 262] width 154 height 15
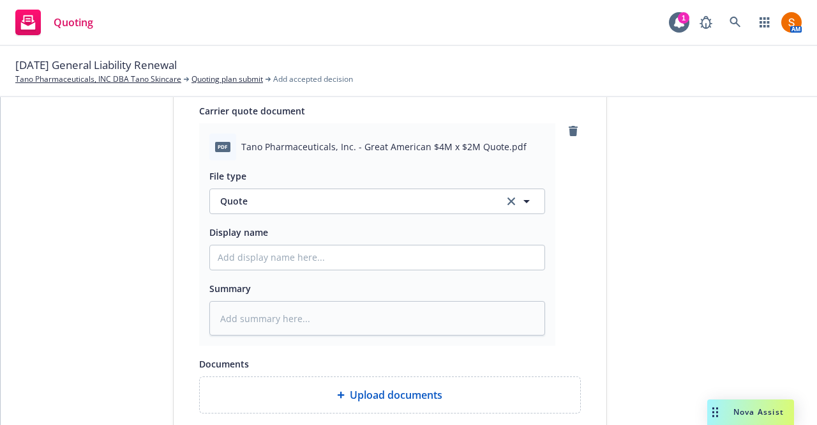
scroll to position [763, 0]
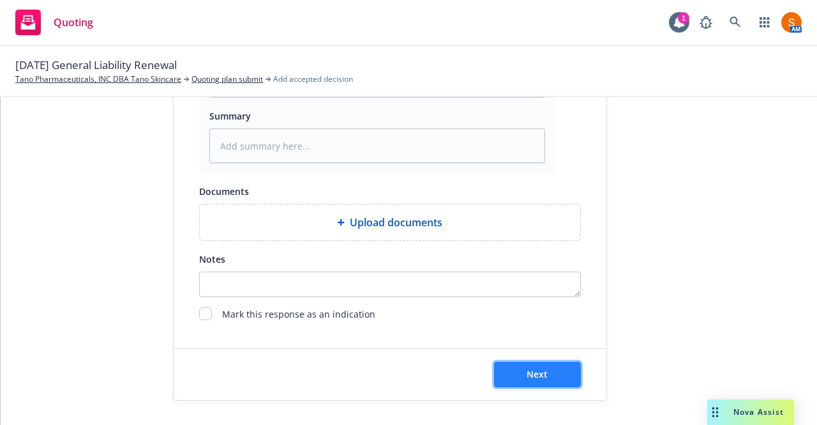
click at [541, 377] on span "Next" at bounding box center [537, 374] width 21 height 12
type textarea "x"
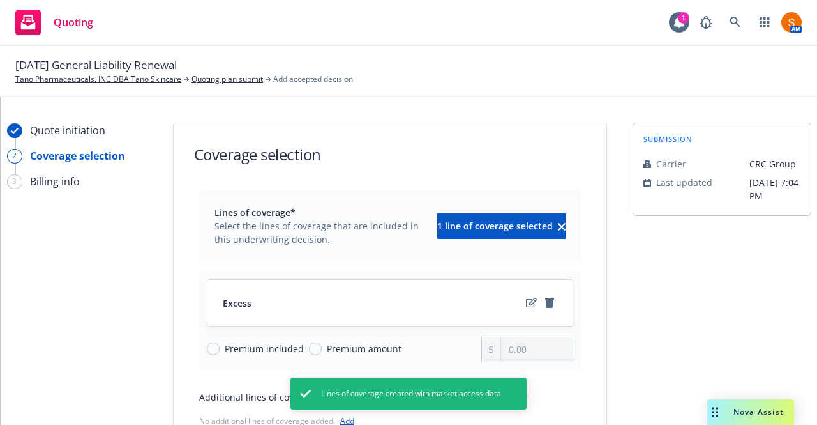
scroll to position [151, 0]
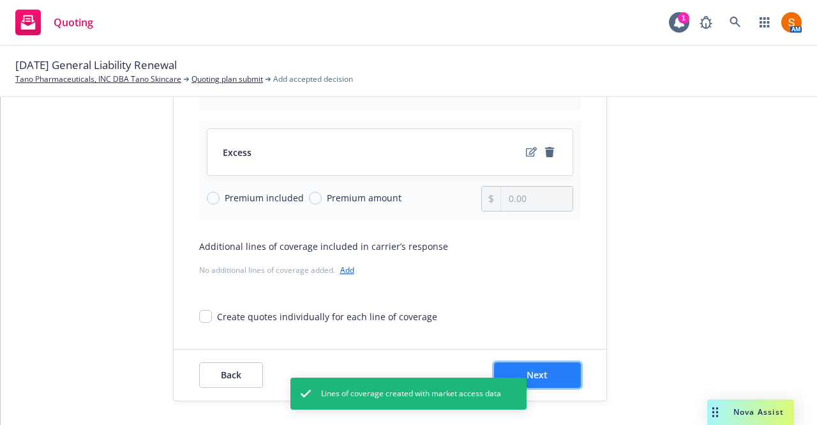
click at [529, 362] on button "Next" at bounding box center [537, 375] width 87 height 26
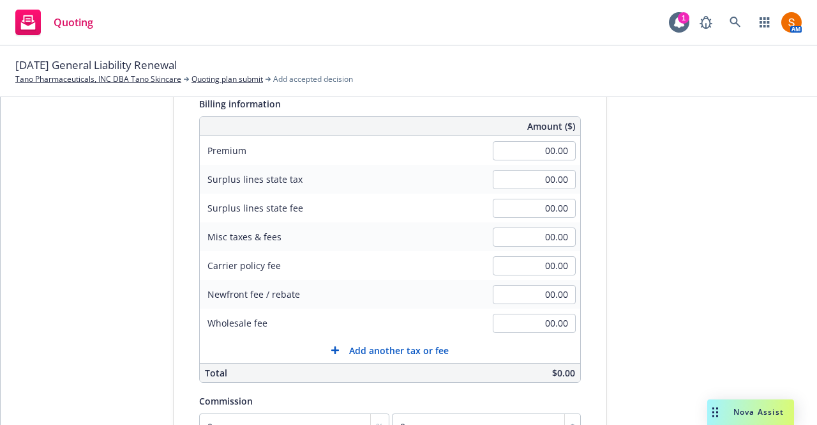
drag, startPoint x: 548, startPoint y: 139, endPoint x: 550, endPoint y: 149, distance: 11.1
click at [550, 149] on div "00.00" at bounding box center [534, 151] width 92 height 28
click at [550, 149] on input "00.00" at bounding box center [534, 150] width 83 height 19
type input "11,250.00"
click at [423, 165] on div "Surplus lines state tax 00.00" at bounding box center [390, 179] width 380 height 29
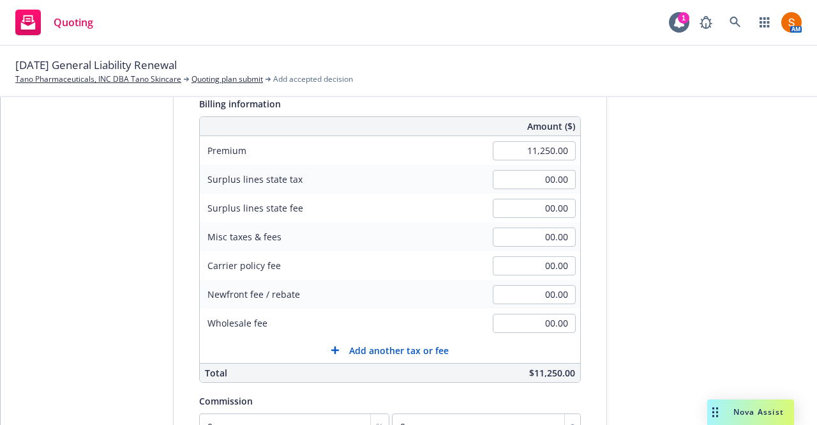
scroll to position [42, 0]
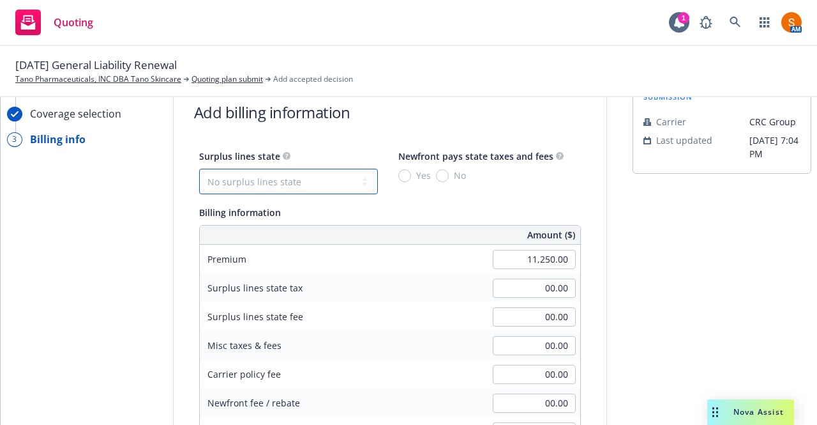
click at [328, 184] on select "No surplus lines state Alaska Alabama Arkansas Arizona California Colorado Conn…" at bounding box center [288, 182] width 179 height 26
select select "TX"
click at [199, 169] on select "No surplus lines state Alaska Alabama Arkansas Arizona California Colorado Conn…" at bounding box center [288, 182] width 179 height 26
type input "545.63"
type input "4.50"
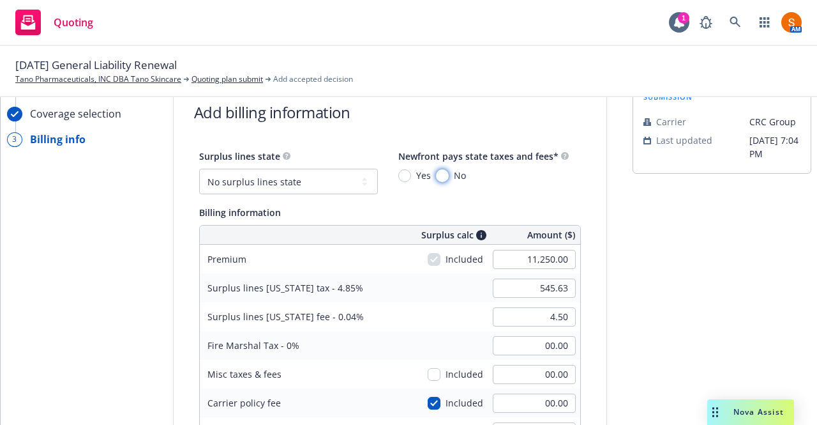
click at [436, 175] on input "No" at bounding box center [442, 175] width 13 height 13
radio input "true"
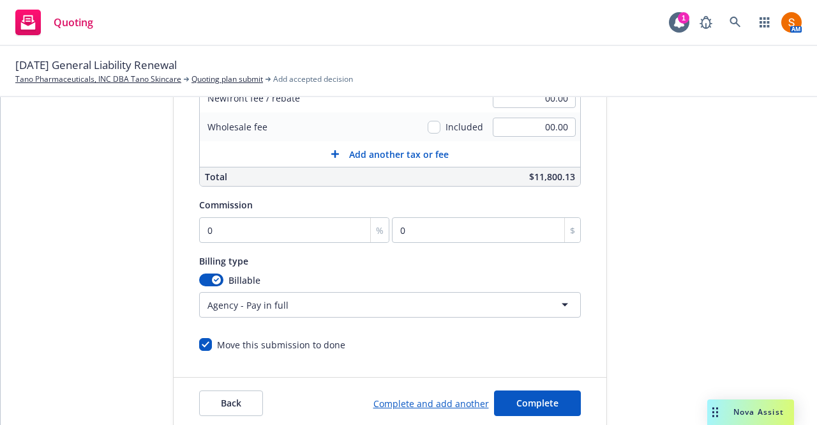
scroll to position [410, 0]
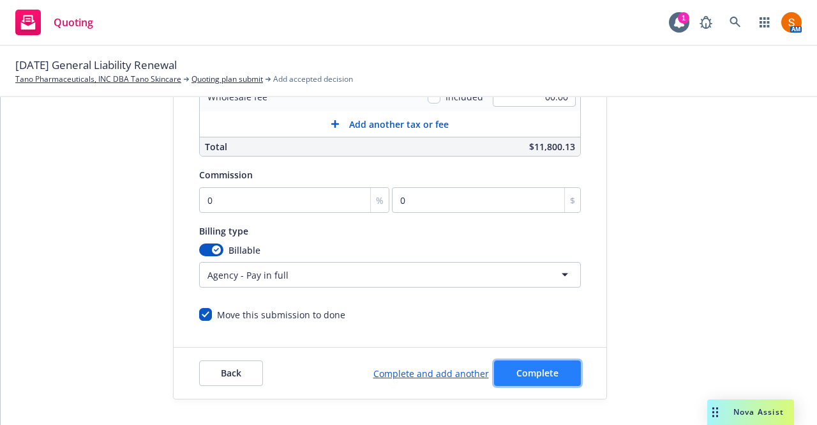
click at [518, 366] on span "Complete" at bounding box center [537, 372] width 42 height 12
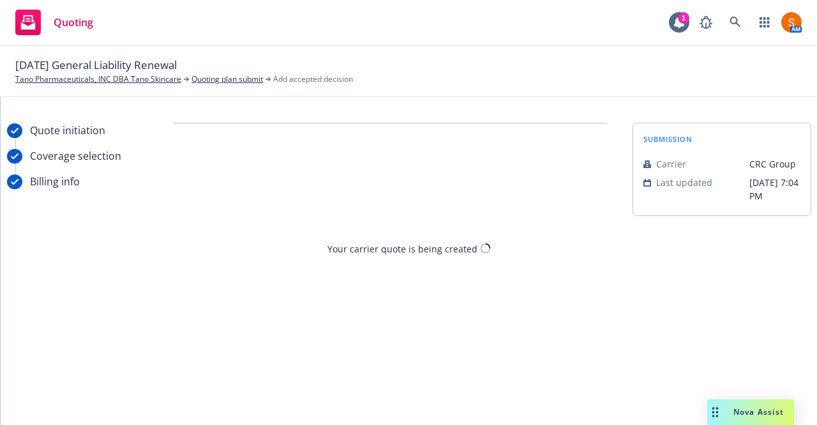
scroll to position [0, 0]
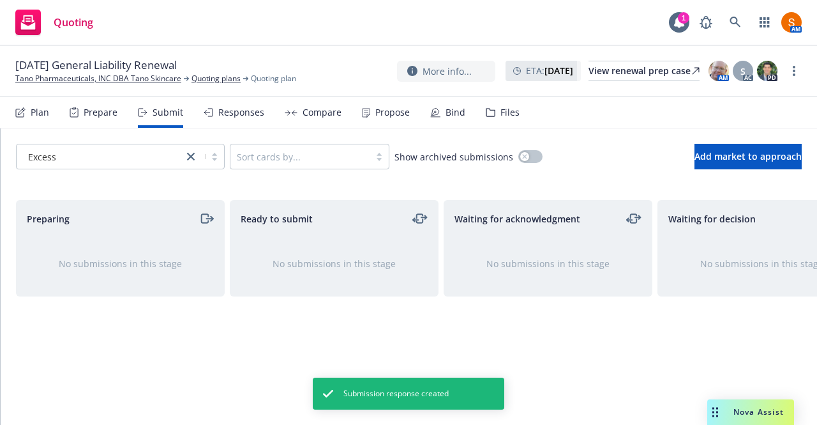
click at [398, 100] on div "Propose" at bounding box center [386, 112] width 48 height 31
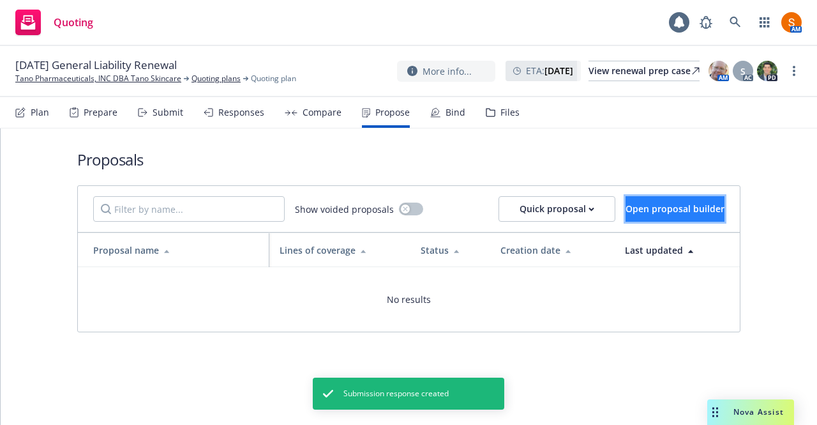
click at [628, 207] on span "Open proposal builder" at bounding box center [675, 208] width 99 height 12
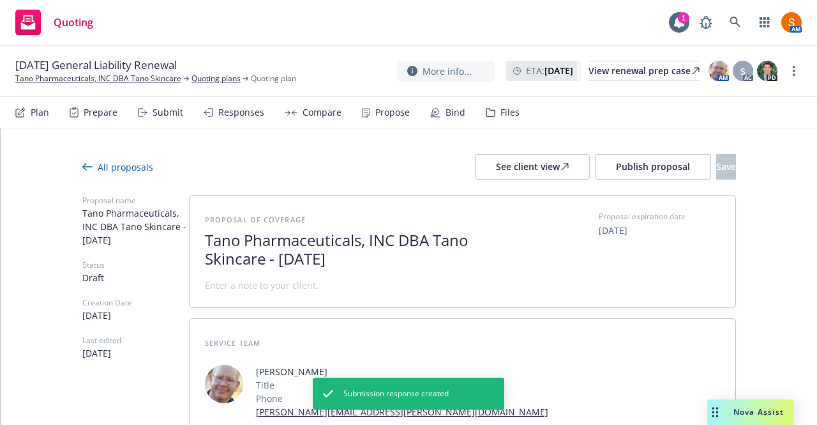
click at [444, 232] on span "Tano Pharmaceuticals, INC DBA Tano Skincare - October 2025" at bounding box center [361, 249] width 313 height 37
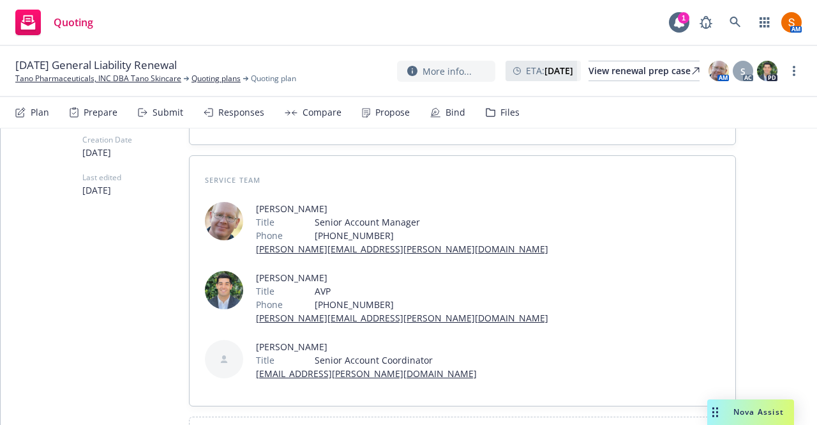
scroll to position [181, 0]
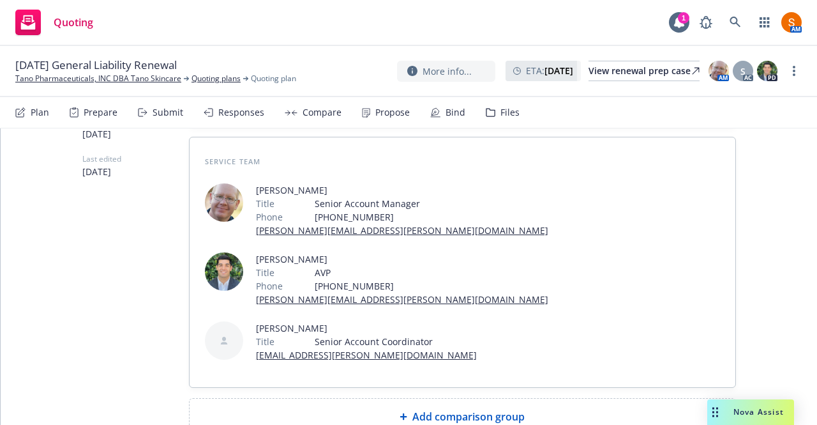
click at [466, 409] on span "Add comparison group" at bounding box center [468, 416] width 112 height 15
type textarea "x"
click at [336, 414] on span at bounding box center [462, 421] width 515 height 15
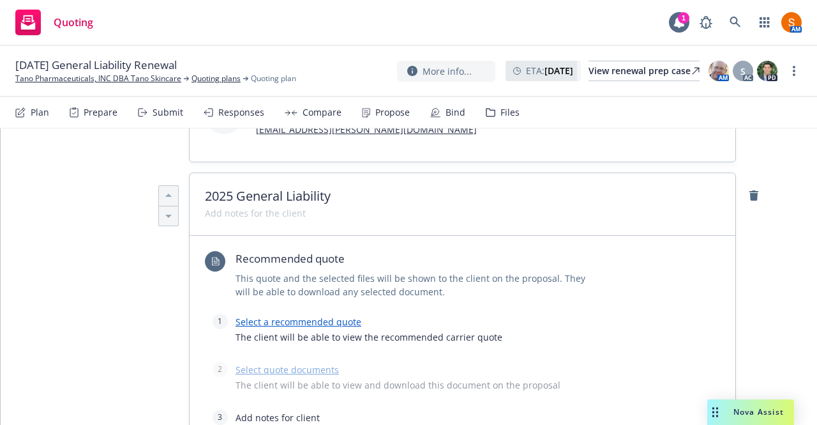
scroll to position [436, 0]
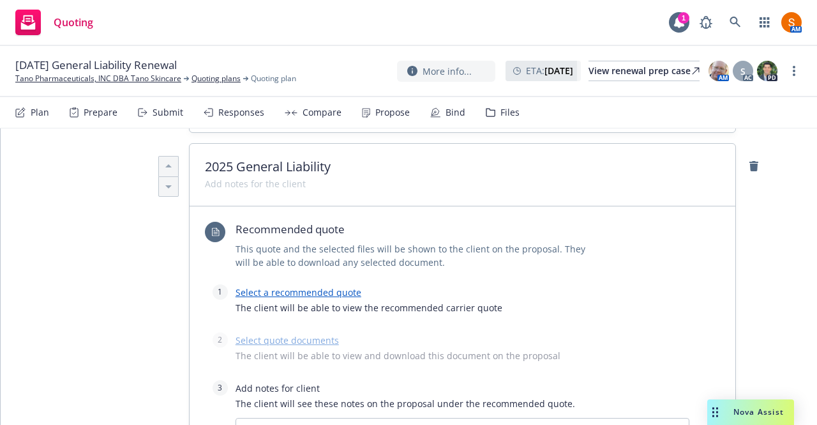
click at [318, 286] on link "Select a recommended quote" at bounding box center [299, 292] width 126 height 12
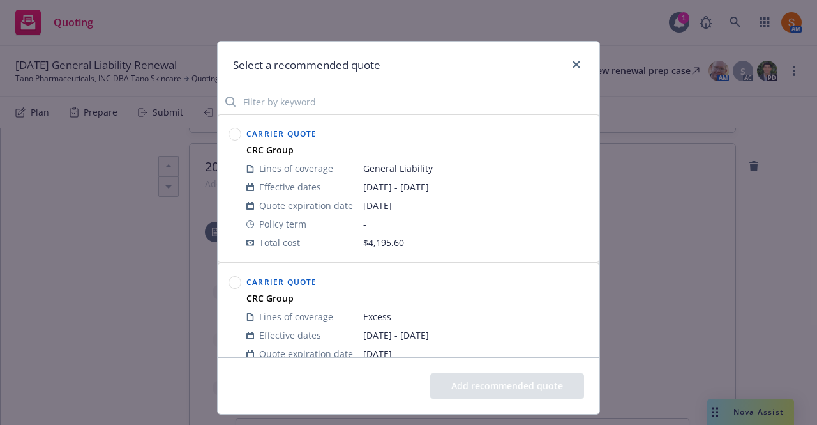
click at [233, 135] on circle at bounding box center [235, 134] width 12 height 12
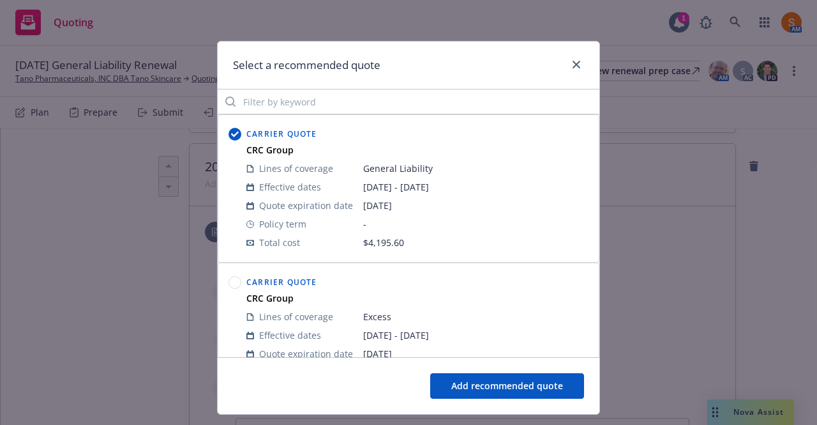
click at [490, 399] on div "Add recommended quote" at bounding box center [409, 385] width 382 height 57
click at [492, 387] on button "Add recommended quote" at bounding box center [507, 386] width 154 height 26
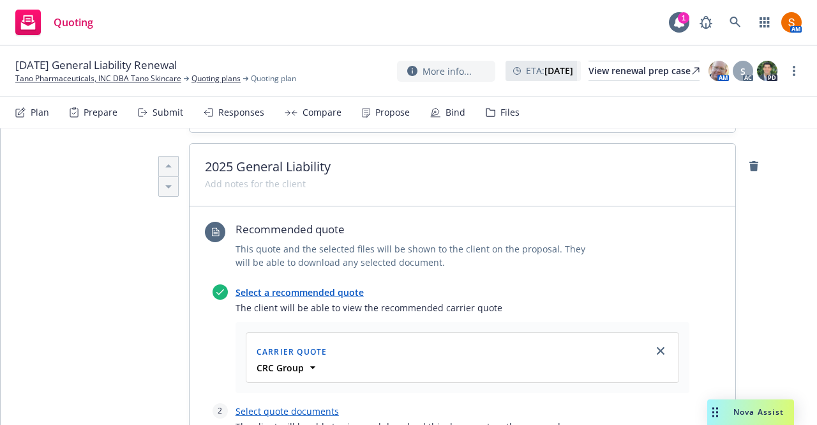
click at [303, 405] on link "Select quote documents" at bounding box center [287, 411] width 103 height 12
type textarea "x"
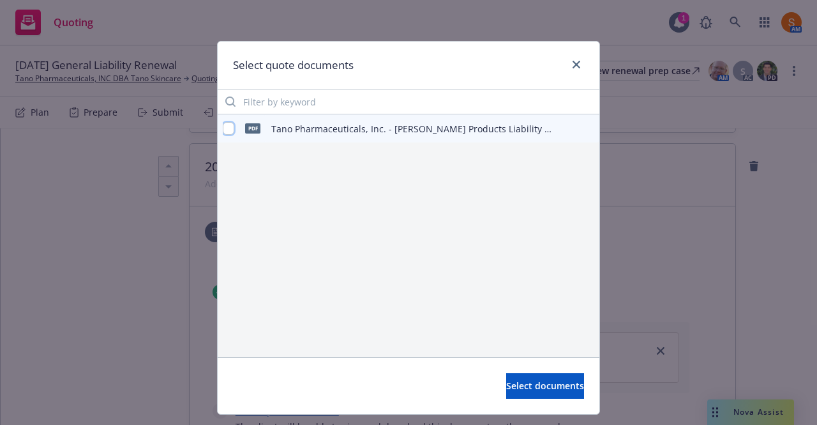
click at [226, 127] on input "checkbox" at bounding box center [228, 128] width 11 height 13
checkbox input "true"
click at [516, 380] on span "Select documents" at bounding box center [545, 385] width 78 height 12
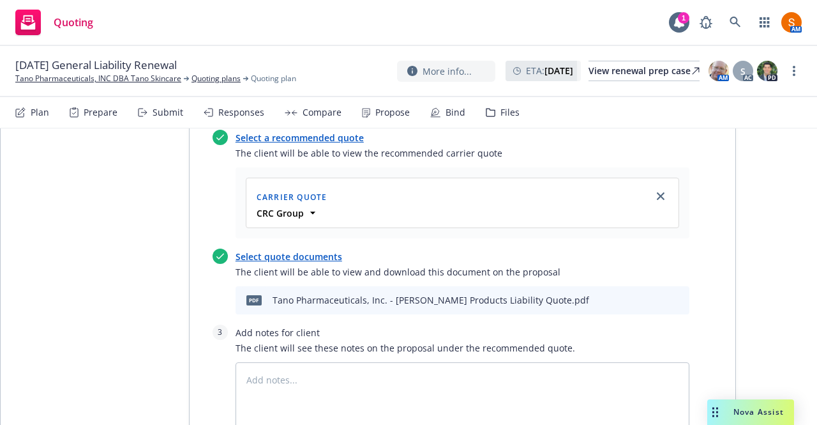
scroll to position [590, 0]
click at [319, 363] on textarea at bounding box center [463, 400] width 454 height 75
type textarea "x"
type textarea "B"
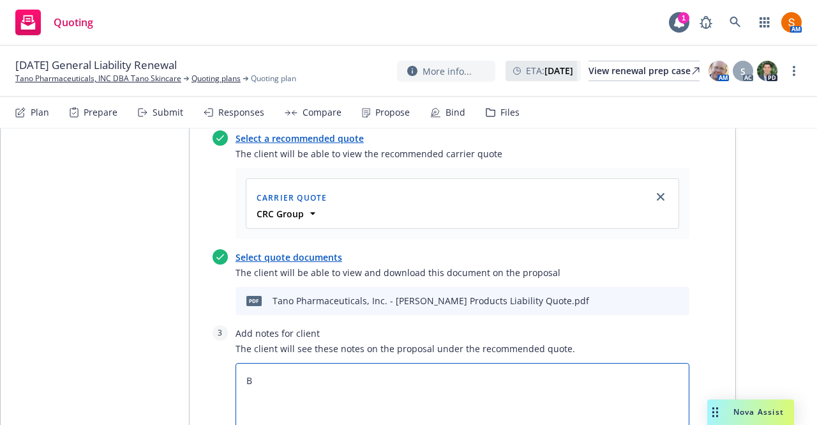
type textarea "x"
type textarea "Bi"
type textarea "x"
type textarea "Bin"
type textarea "x"
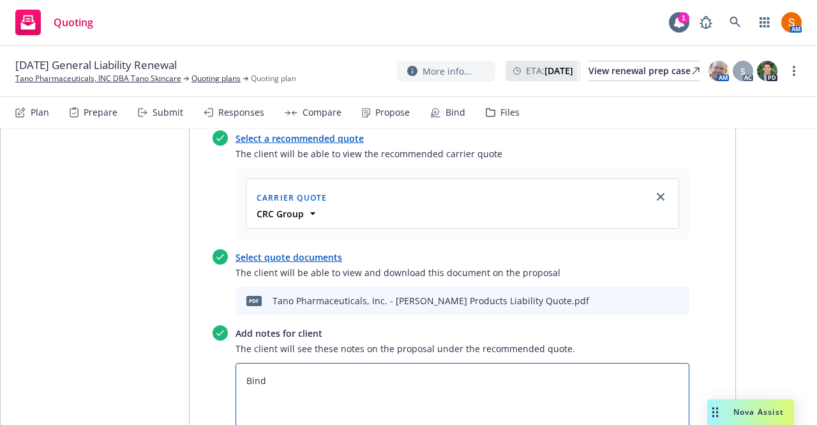
type textarea "Bind"
type textarea "x"
type textarea "Bind S"
type textarea "x"
type textarea "Bind Su"
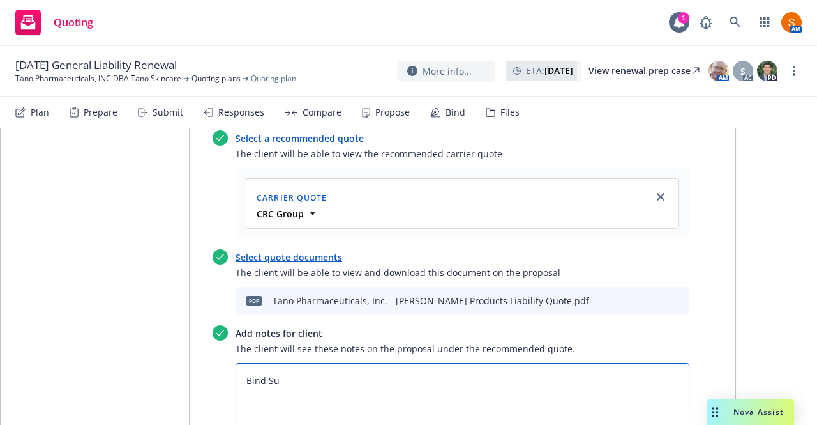
type textarea "x"
type textarea "Bind Sub"
type textarea "x"
type textarea "Bind Subj"
type textarea "x"
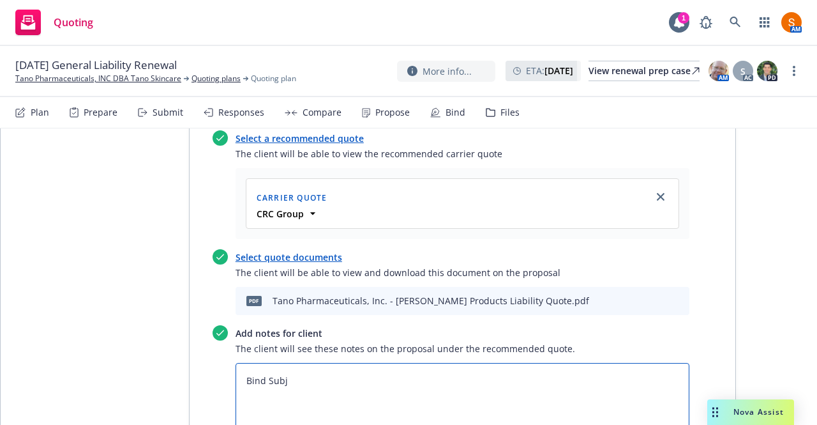
type textarea "Bind Subje"
type textarea "x"
type textarea "Bind Subjec"
type textarea "x"
type textarea "Bind Subject"
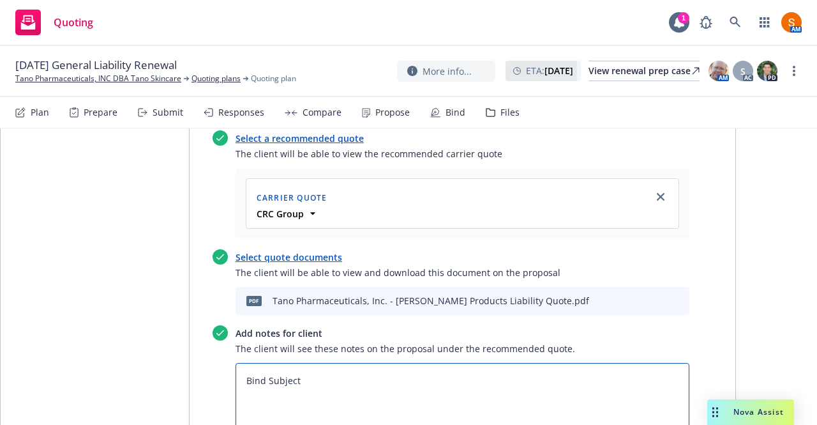
type textarea "x"
type textarea "Bind Subjecti"
type textarea "x"
type textarea "Bind Subjectiv"
type textarea "x"
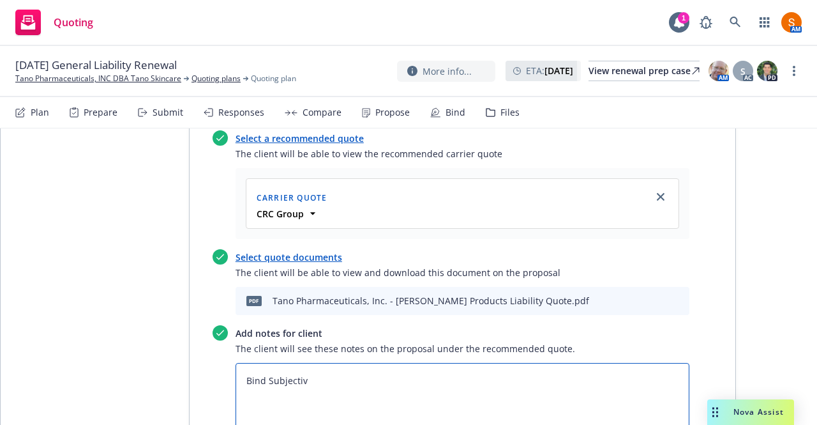
type textarea "Bind Subjectivi"
type textarea "x"
type textarea "Bind Subjectivit"
type textarea "x"
type textarea "Bind Subjectiviti"
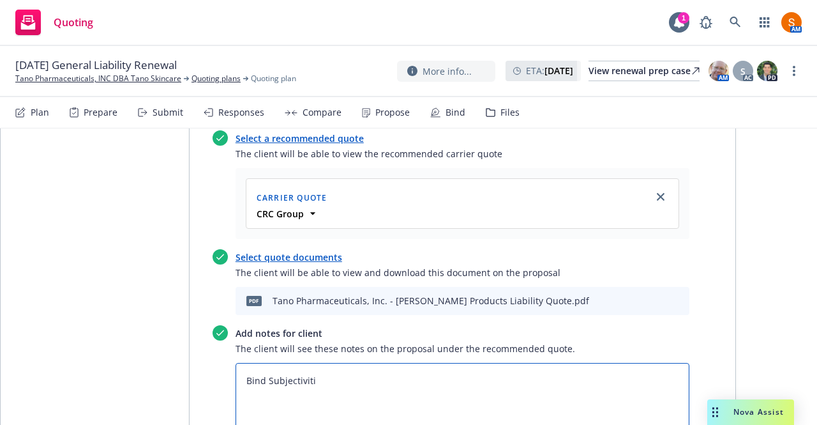
type textarea "x"
type textarea "Bind Subjectivitie"
type textarea "x"
type textarea "Bind Subjectivities"
type textarea "x"
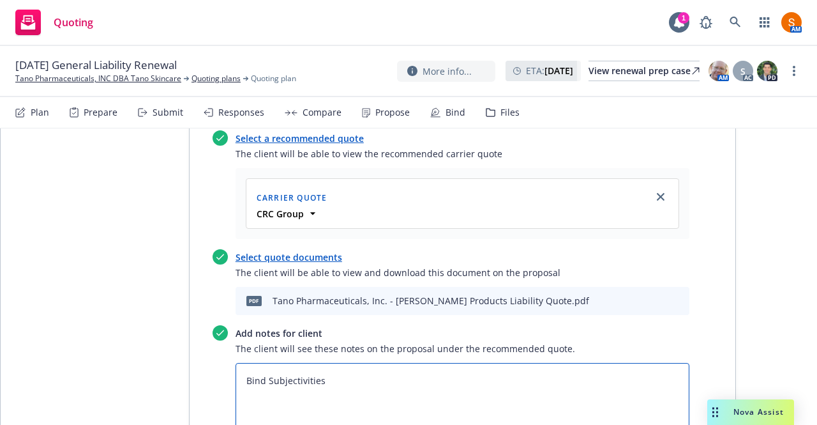
type textarea "Bind Subjectivities:"
type textarea "x"
type textarea "Bind Subjectivities:"
type textarea "x"
type textarea "Bind Subjectivities:"
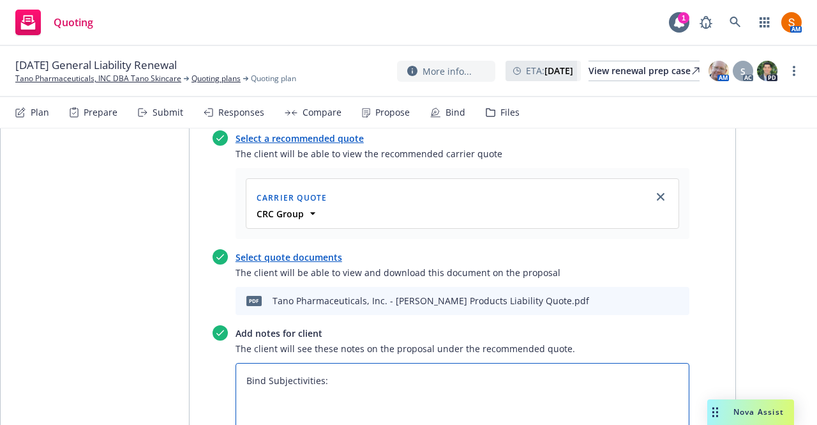
type textarea "x"
type textarea "Bind Subjectivities: 1"
type textarea "x"
type textarea "Bind Subjectivities: 1."
type textarea "x"
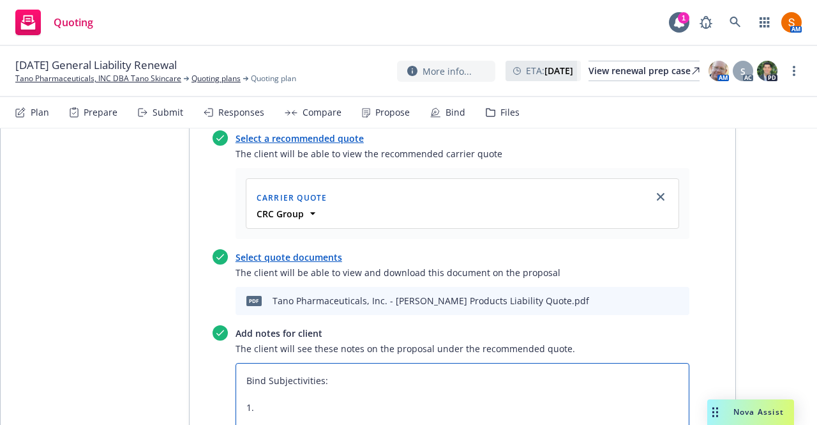
type textarea "Bind Subjectivities: 1."
type textarea "x"
type textarea "Bind Subjectivities: 1. Si"
type textarea "x"
type textarea "Bind Subjectivities: 1. Sig"
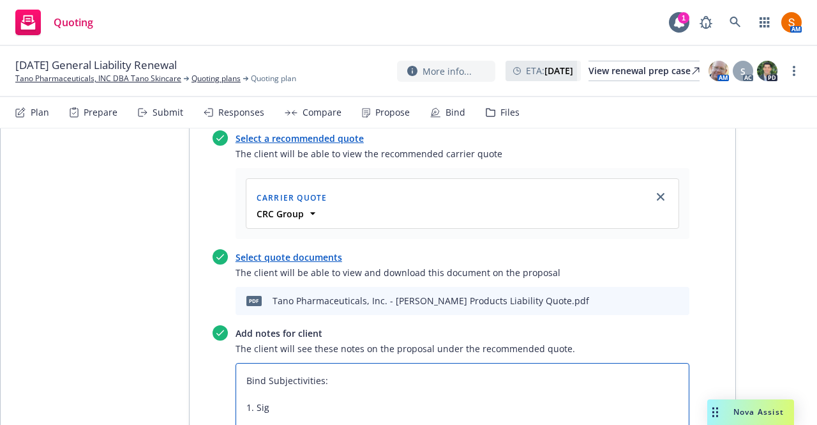
type textarea "x"
type textarea "Bind Subjectivities: 1. Sign"
type textarea "x"
type textarea "Bind Subjectivities: 1. Signe"
type textarea "x"
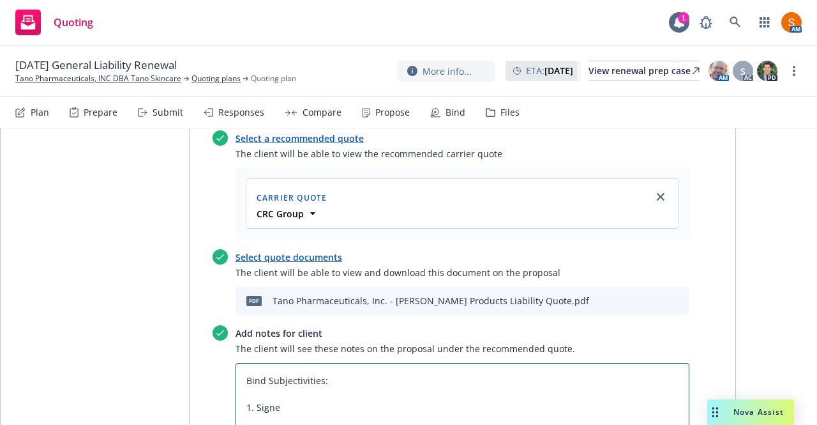
type textarea "Bind Subjectivities: 1. Signed"
type textarea "x"
type textarea "Bind Subjectivities: 1. Signed"
type textarea "x"
type textarea "Bind Subjectivities: 1. Signed T"
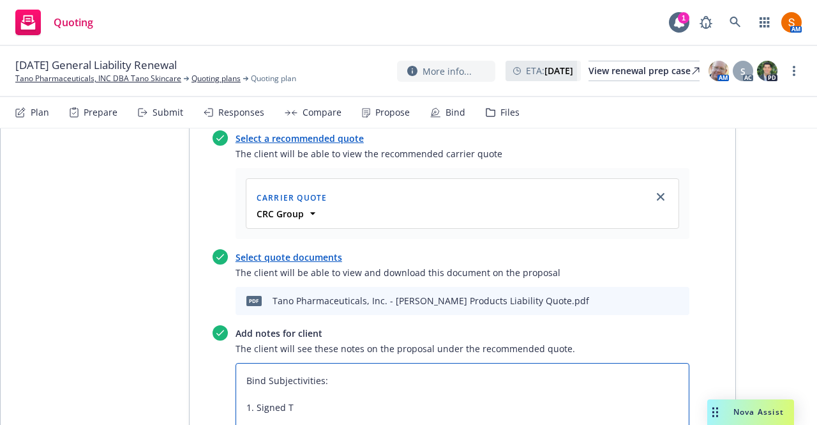
type textarea "x"
type textarea "Bind Subjectivities: 1. Signed TR"
type textarea "x"
type textarea "Bind Subjectivities: 1. Signed TRI"
type textarea "x"
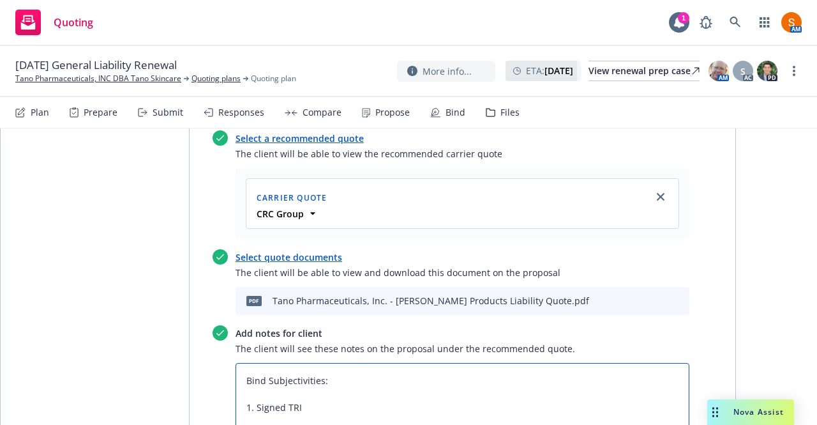
type textarea "Bind Subjectivities: 1. Signed TRIA"
type textarea "x"
type textarea "Bind Subjectivities: 1. Signed TRIA"
type textarea "x"
type textarea "Bind Subjectivities: 1. Signed TRIA 2"
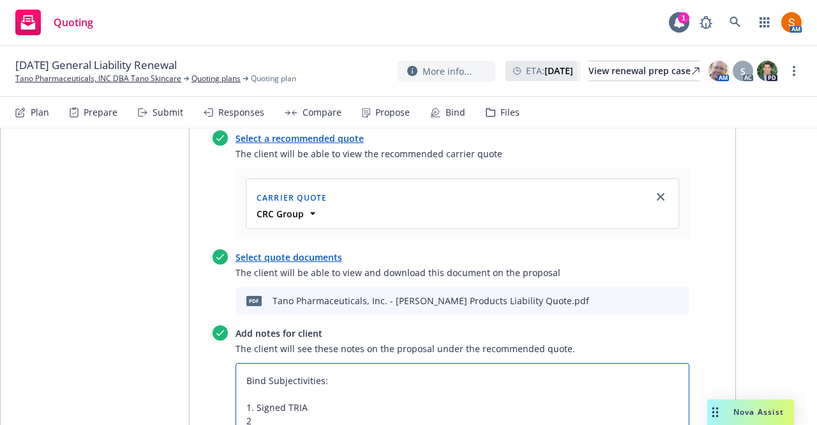
type textarea "x"
type textarea "Bind Subjectivities: 1. Signed TRIA 2."
type textarea "x"
type textarea "Bind Subjectivities: 1. Signed TRIA 2."
type textarea "x"
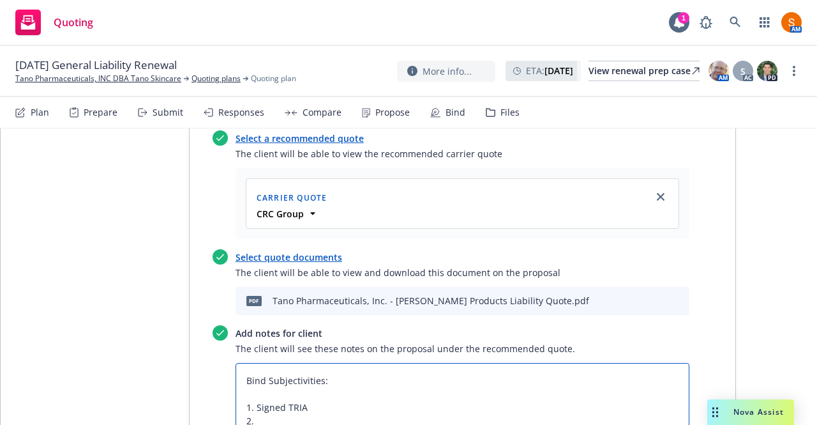
type textarea "Bind Subjectivities: 1. Signed TRIA 2. s"
type textarea "x"
type textarea "Bind Subjectivities: 1. Signed TRIA 2. si"
type textarea "x"
type textarea "Bind Subjectivities: 1. Signed TRIA 2. s"
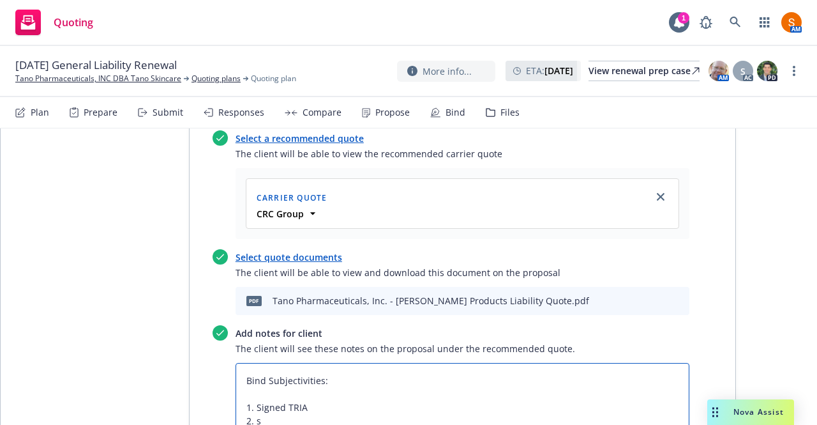
type textarea "x"
type textarea "Bind Subjectivities: 1. Signed TRIA 2."
type textarea "x"
type textarea "Bind Subjectivities: 1. Signed TRIA 2. S"
type textarea "x"
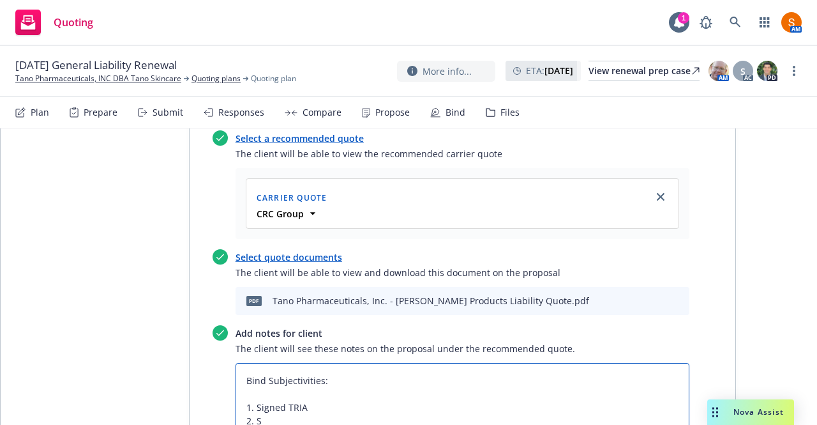
type textarea "Bind Subjectivities: 1. Signed TRIA 2. Si"
type textarea "x"
type textarea "Bind Subjectivities: 1. Signed TRIA 2. Signe"
type textarea "x"
type textarea "Bind Subjectivities: 1. Signed TRIA 2. Signed"
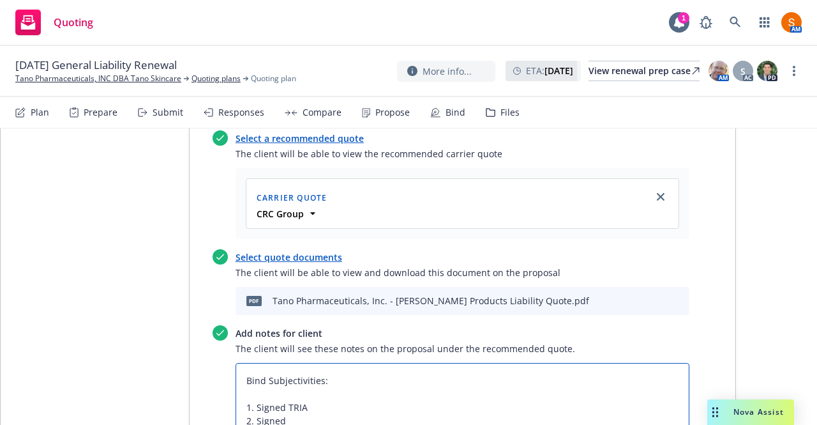
type textarea "x"
type textarea "Bind Subjectivities: 1. Signed TRIA 2. Signed"
type textarea "x"
type textarea "Bind Subjectivities: 1. Signed TRIA 2. Signed St"
type textarea "x"
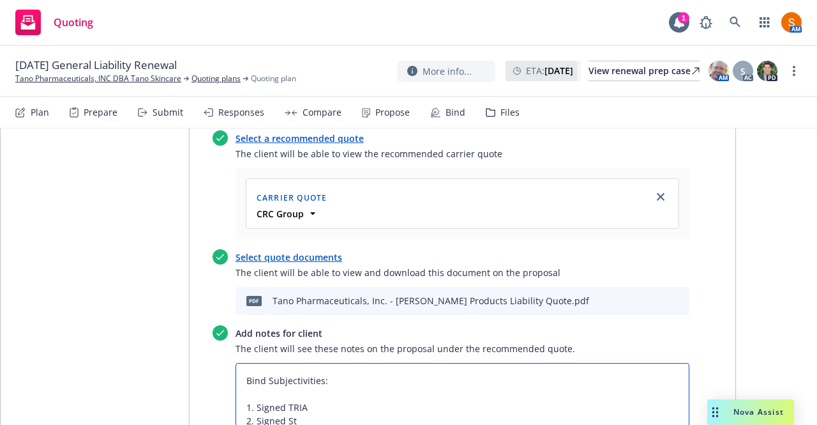
type textarea "Bind Subjectivities: 1. Signed TRIA 2. Signed Sta"
type textarea "x"
type textarea "Bind Subjectivities: 1. Signed TRIA 2. Signed State"
type textarea "x"
type textarea "Bind Subjectivities: 1. Signed TRIA 2. Signed State"
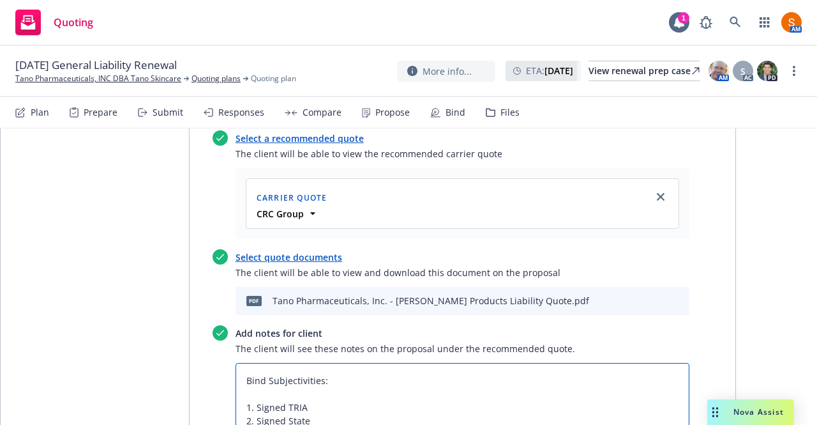
type textarea "x"
type textarea "Bind Subjectivities: 1. Signed TRIA 2. Signed State P"
type textarea "x"
type textarea "Bind Subjectivities: 1. Signed TRIA 2. Signed State Pa"
type textarea "x"
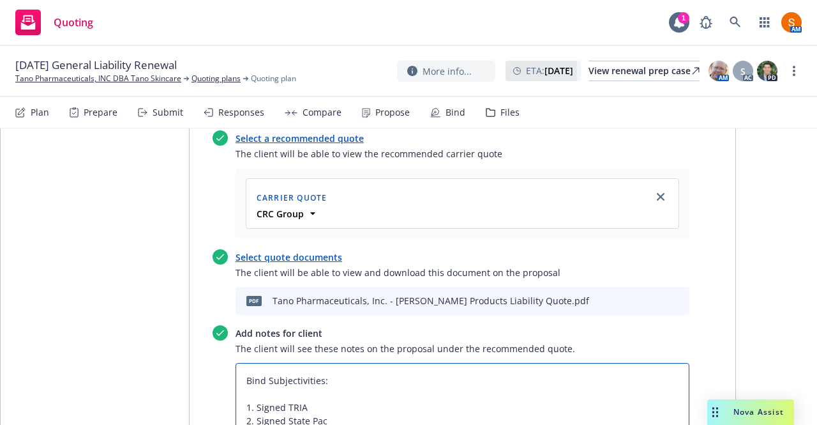
type textarea "Bind Subjectivities: 1. Signed TRIA 2. Signed State Pack"
type textarea "x"
type textarea "Bind Subjectivities: 1. Signed TRIA 2. Signed State Packe"
type textarea "x"
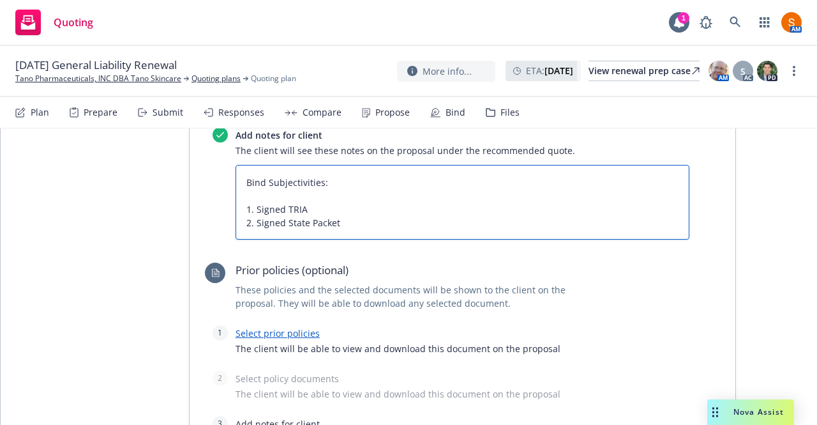
scroll to position [789, 0]
type textarea "Bind Subjectivities: 1. Signed TRIA 2. Signed State Packet"
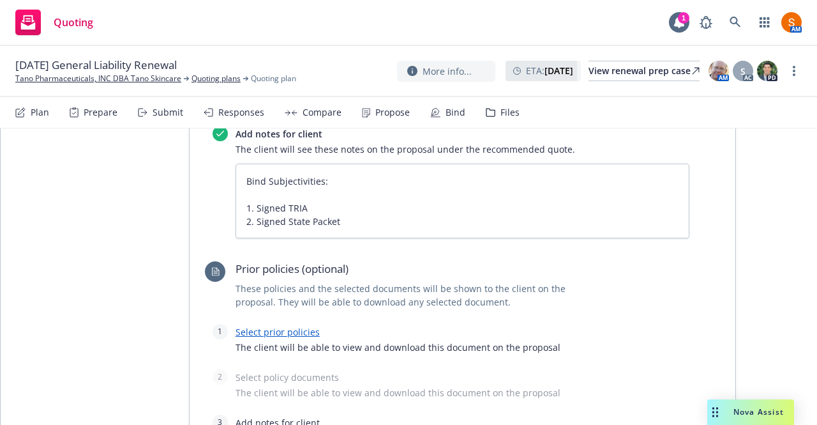
click at [274, 326] on link "Select prior policies" at bounding box center [278, 332] width 84 height 12
type textarea "x"
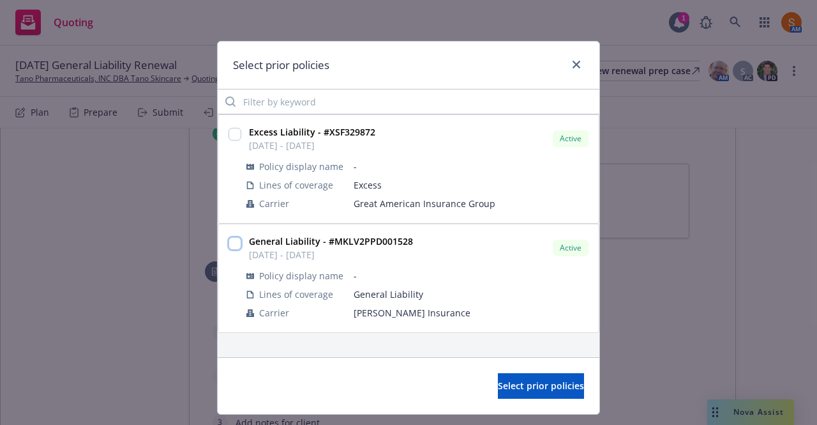
click at [230, 243] on input "checkbox" at bounding box center [235, 243] width 13 height 13
checkbox input "true"
click at [498, 394] on button "Select prior policies" at bounding box center [541, 386] width 86 height 26
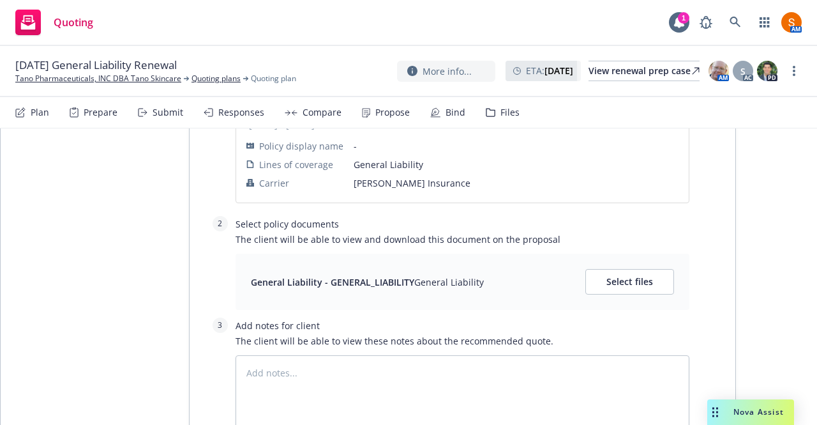
scroll to position [1057, 0]
click at [642, 268] on button "Select files" at bounding box center [629, 281] width 89 height 26
type textarea "x"
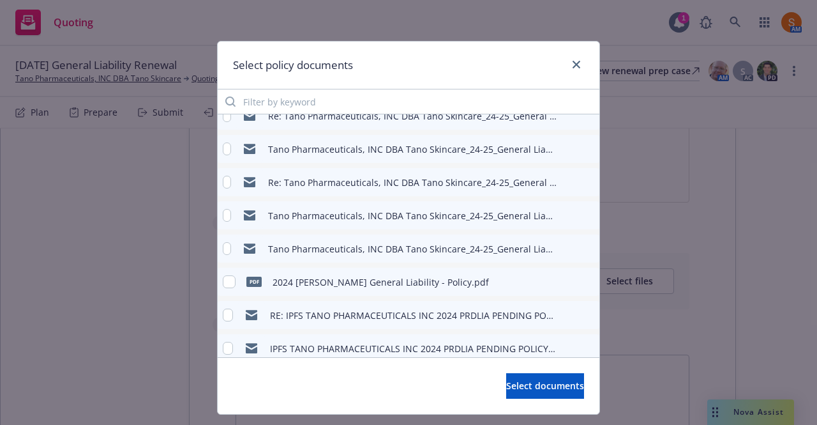
scroll to position [216, 0]
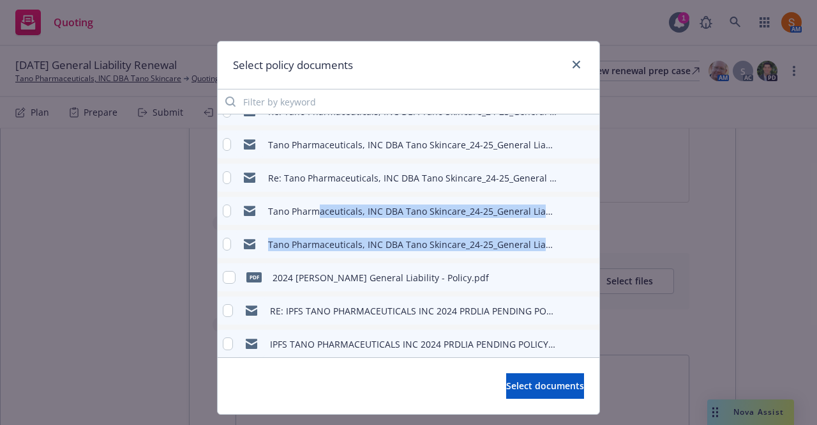
drag, startPoint x: 312, startPoint y: 219, endPoint x: 227, endPoint y: 275, distance: 101.3
click at [227, 275] on div "pdf IPFS TANO PHARMACEUTICALS, INC. DBA TANO SKINCARE 2024-2025 PRDLIA-EXCESS N…" at bounding box center [409, 177] width 382 height 559
click at [227, 275] on input "checkbox" at bounding box center [229, 277] width 13 height 13
checkbox input "true"
click at [527, 386] on span "Select documents" at bounding box center [545, 385] width 78 height 12
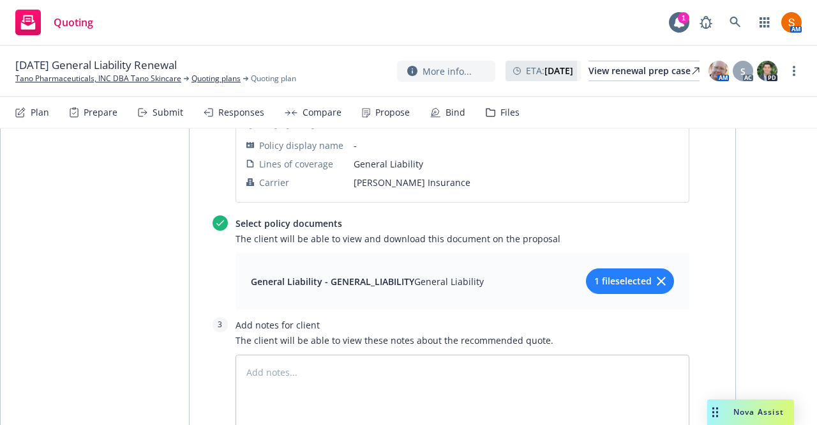
type textarea "x"
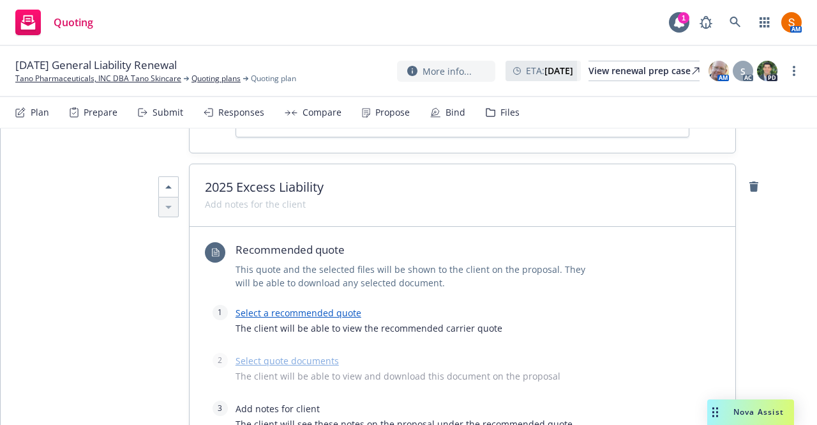
scroll to position [1348, 0]
click at [310, 307] on link "Select a recommended quote" at bounding box center [299, 313] width 126 height 12
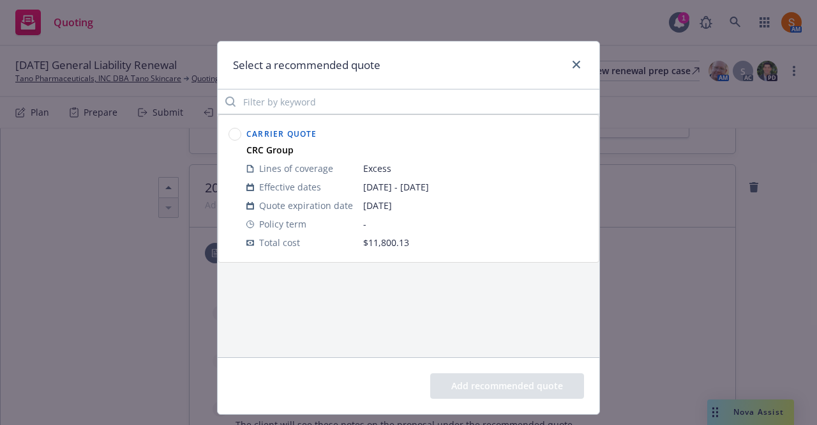
click at [229, 132] on circle at bounding box center [235, 134] width 12 height 12
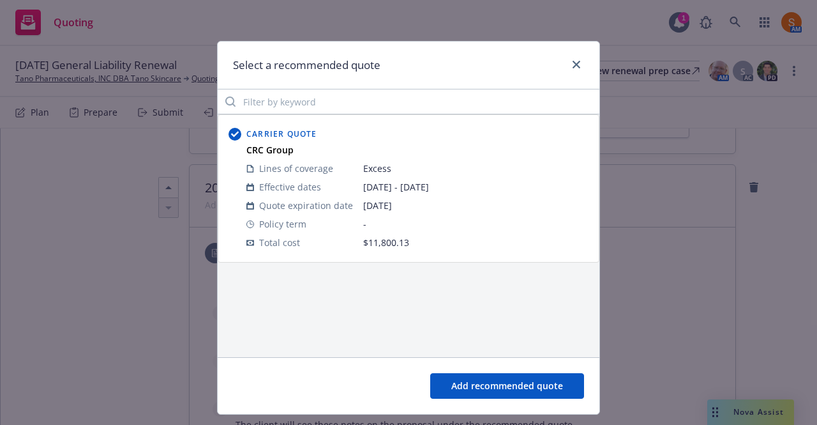
click at [466, 371] on div "Add recommended quote" at bounding box center [409, 385] width 382 height 57
click at [471, 385] on button "Add recommended quote" at bounding box center [507, 386] width 154 height 26
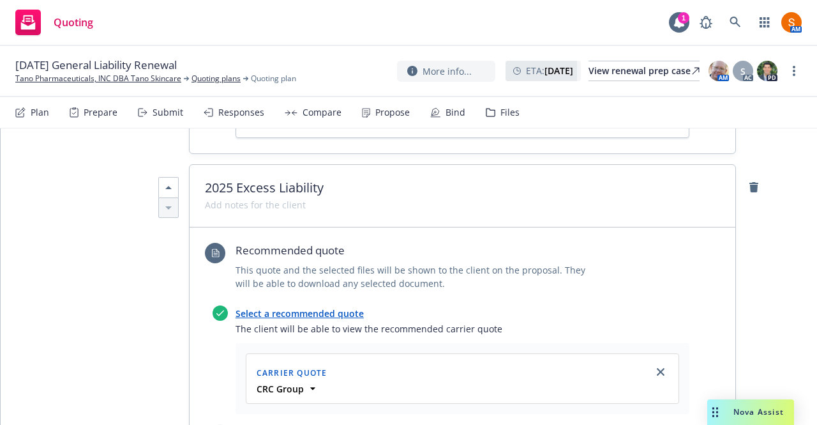
click at [300, 424] on link "Select quote documents" at bounding box center [287, 432] width 103 height 12
type textarea "x"
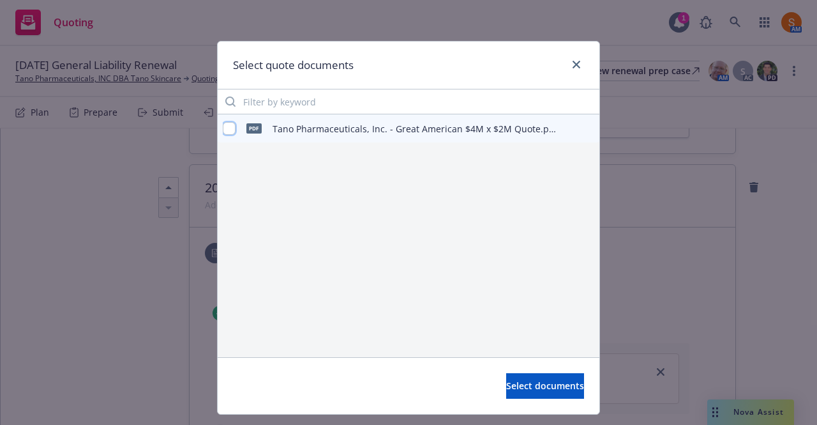
click at [223, 126] on input "checkbox" at bounding box center [229, 128] width 13 height 13
checkbox input "true"
click at [506, 377] on button "Select documents" at bounding box center [545, 386] width 78 height 26
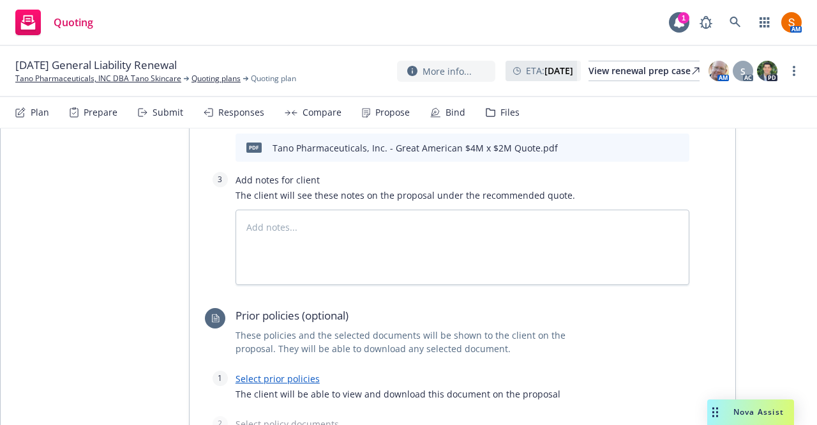
scroll to position [1552, 0]
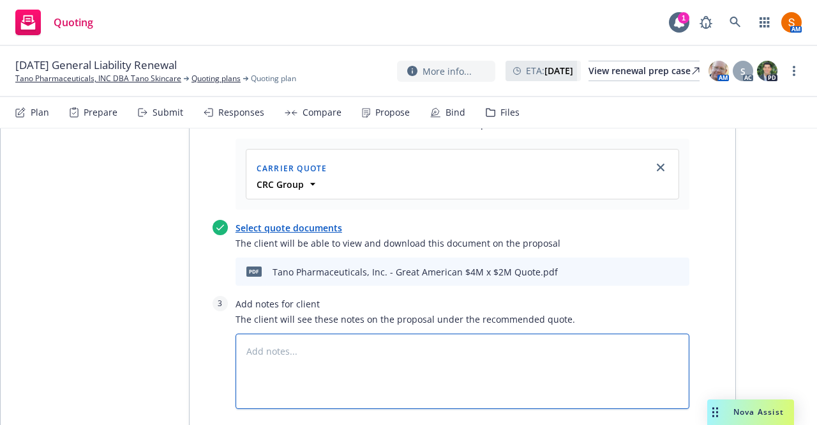
click at [292, 333] on textarea at bounding box center [463, 370] width 454 height 75
type textarea "x"
type textarea "B"
type textarea "x"
type textarea "Bi"
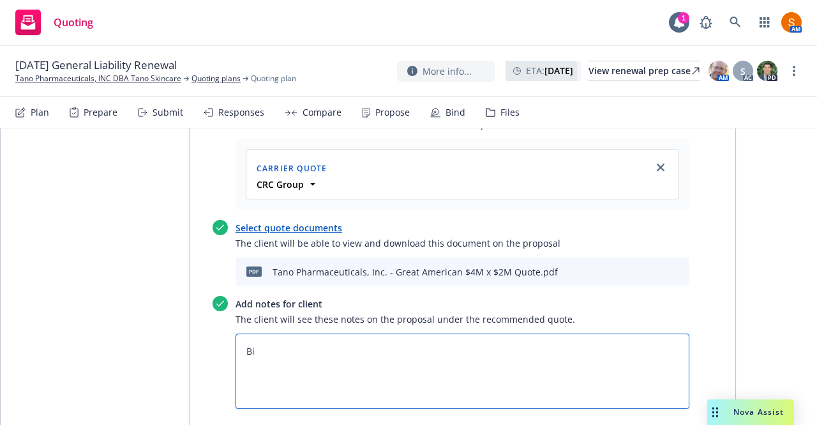
type textarea "x"
type textarea "Bin"
type textarea "x"
type textarea "Bind"
type textarea "x"
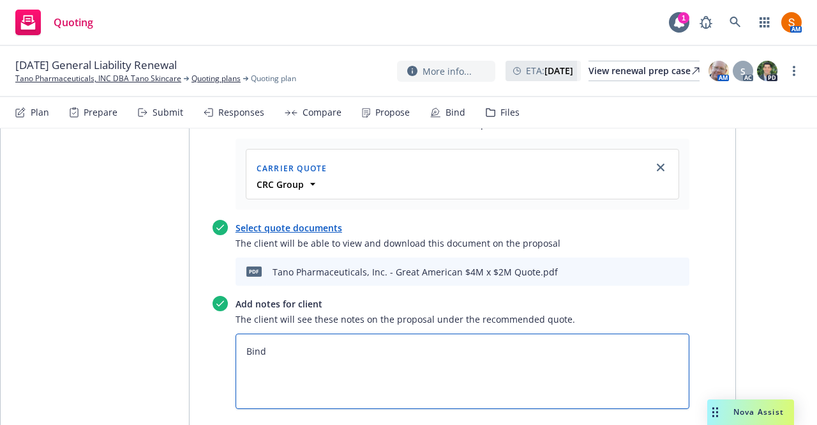
type textarea "Bind S"
type textarea "x"
type textarea "Bind Su"
type textarea "x"
type textarea "Bind Sub"
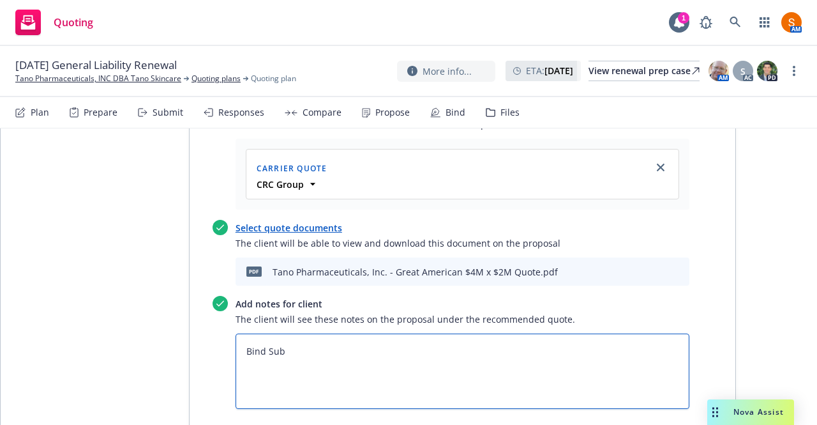
type textarea "x"
type textarea "Bind Subj"
type textarea "x"
type textarea "Bind Subje"
type textarea "x"
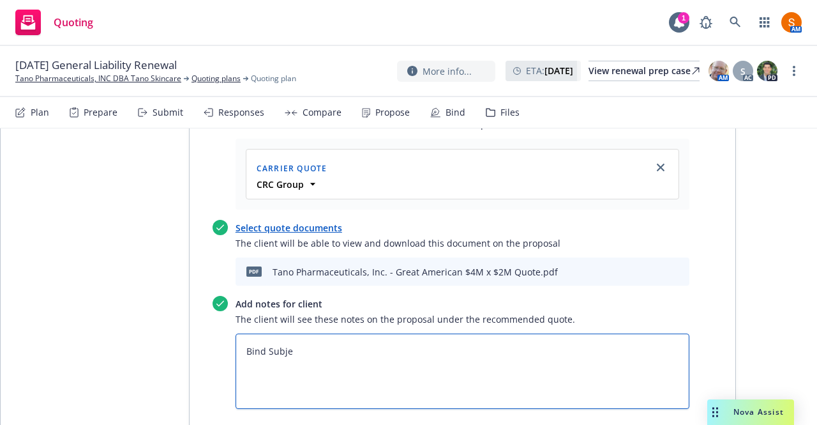
type textarea "Bind Subjec"
type textarea "x"
type textarea "Bind Subjecti"
type textarea "x"
type textarea "Bind Subjectiv"
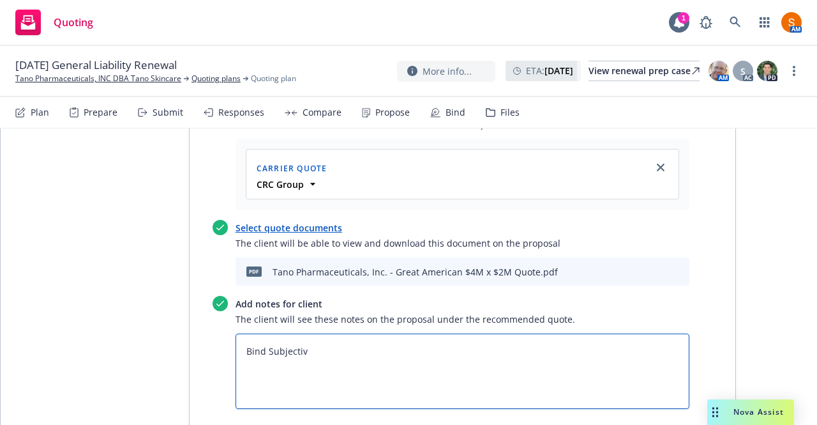
type textarea "x"
type textarea "Bind Subjectivi"
type textarea "x"
type textarea "Bind Subjectivit"
type textarea "x"
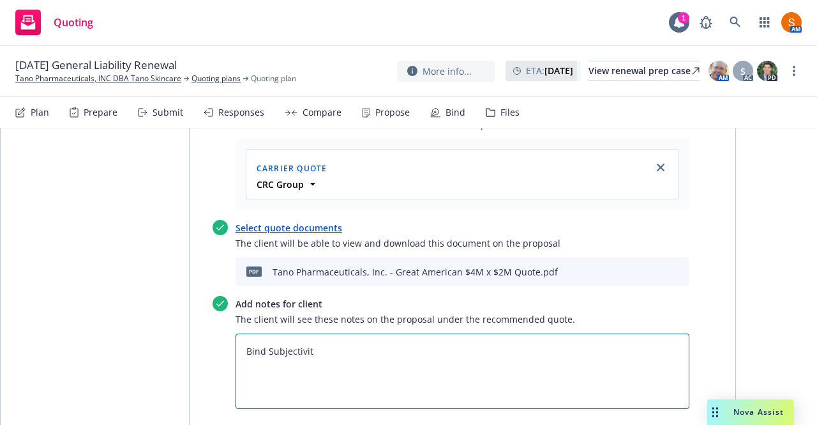
type textarea "Bind Subjectiviti"
type textarea "x"
type textarea "Bind Subjectivitie"
type textarea "x"
type textarea "Bind Subjectivities"
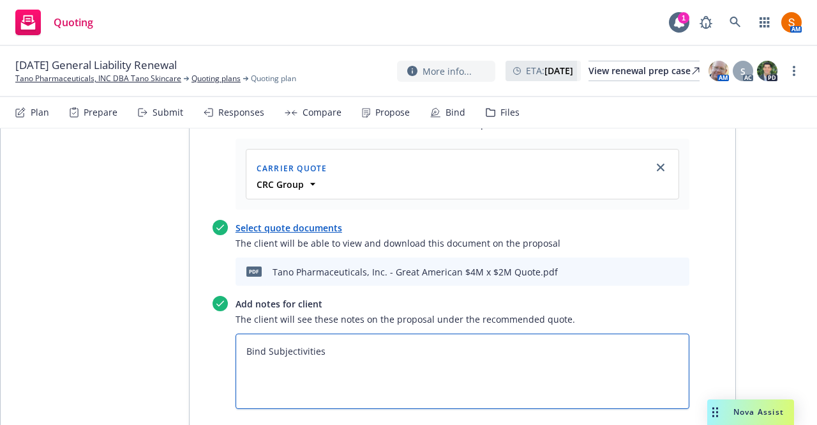
type textarea "x"
type textarea "Bind Subjectivities:"
type textarea "x"
type textarea "Bind Subjectivities:"
type textarea "x"
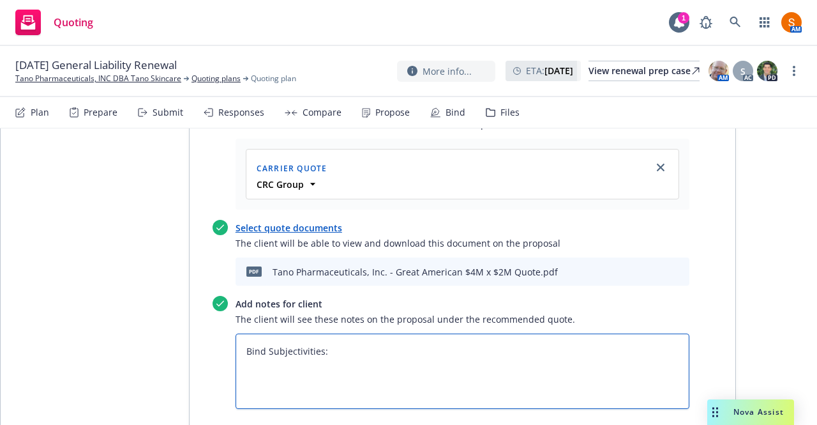
type textarea "Bind Subjectivities:"
type textarea "x"
type textarea "Bind Subjectivities: 1"
type textarea "x"
type textarea "Bind Subjectivities: 1."
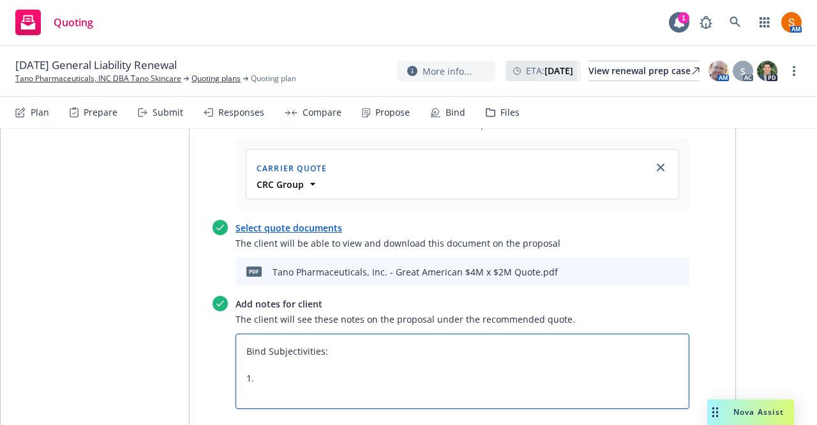
type textarea "x"
type textarea "Bind Subjectivities: 1."
click at [389, 333] on textarea "Bind Subjectivities: 1. Signed Acord & Supplemental" at bounding box center [463, 370] width 454 height 75
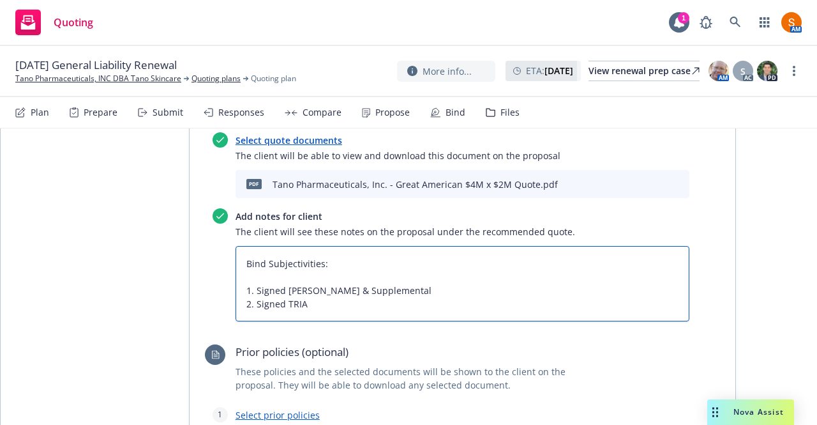
scroll to position [1694, 0]
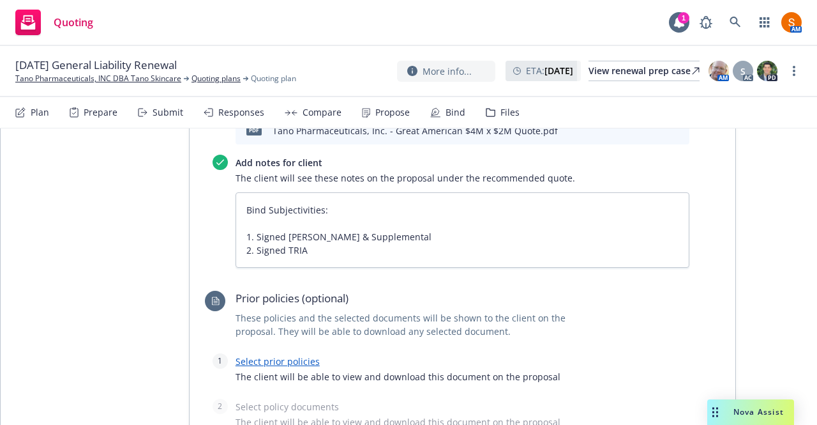
click at [281, 355] on link "Select prior policies" at bounding box center [278, 361] width 84 height 12
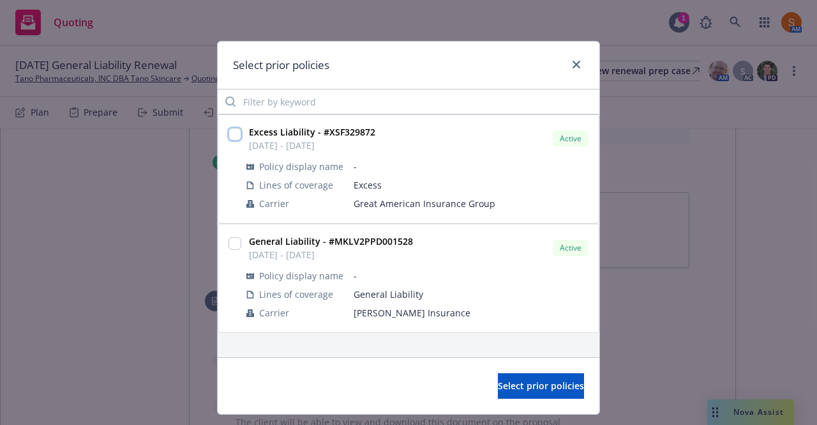
click at [230, 135] on input "checkbox" at bounding box center [235, 134] width 13 height 13
click at [498, 379] on button "Select prior policies" at bounding box center [541, 386] width 86 height 26
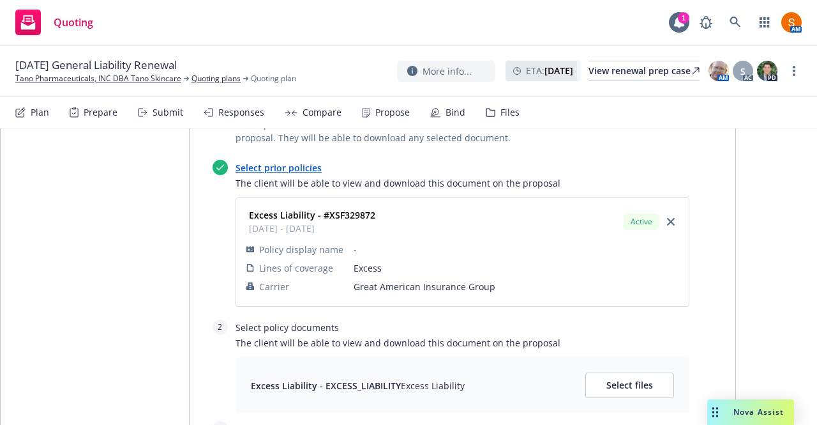
scroll to position [1888, 0]
click at [638, 372] on button "Select files" at bounding box center [629, 385] width 89 height 26
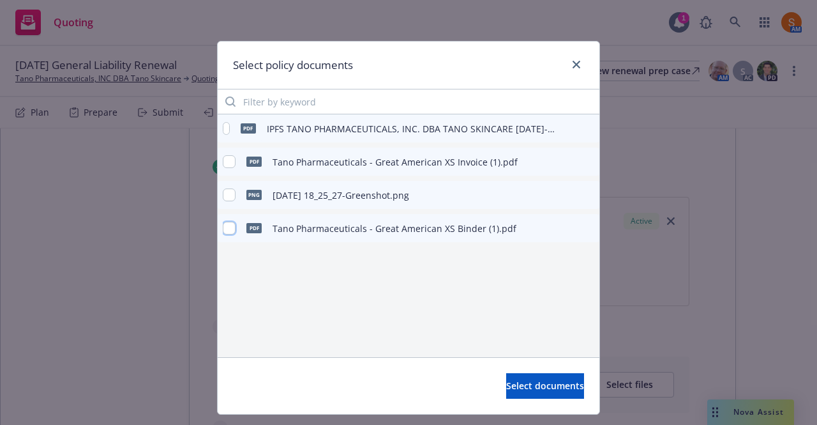
click at [223, 233] on input "checkbox" at bounding box center [229, 228] width 13 height 13
click at [506, 384] on span "Select documents" at bounding box center [545, 385] width 78 height 12
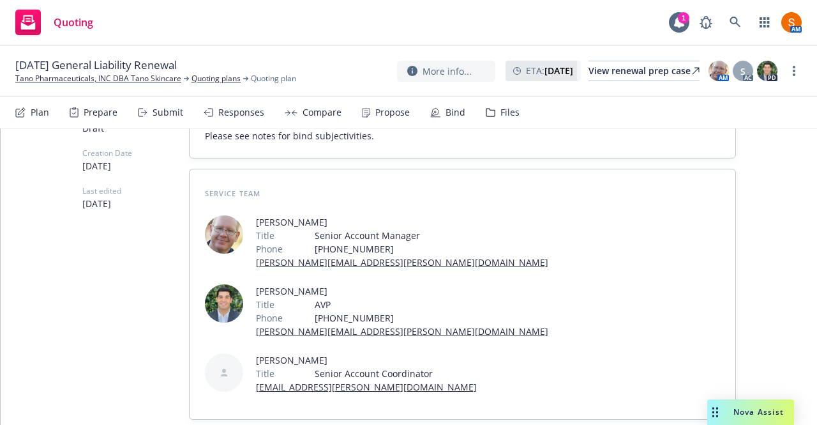
scroll to position [0, 0]
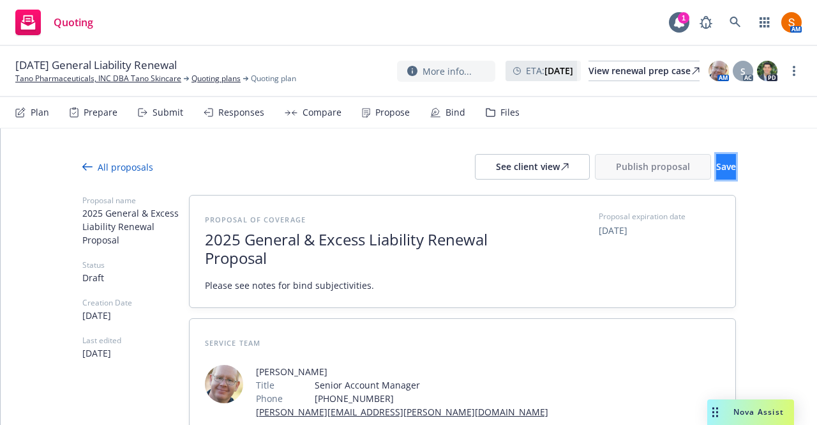
click at [716, 165] on button "Save" at bounding box center [726, 167] width 20 height 26
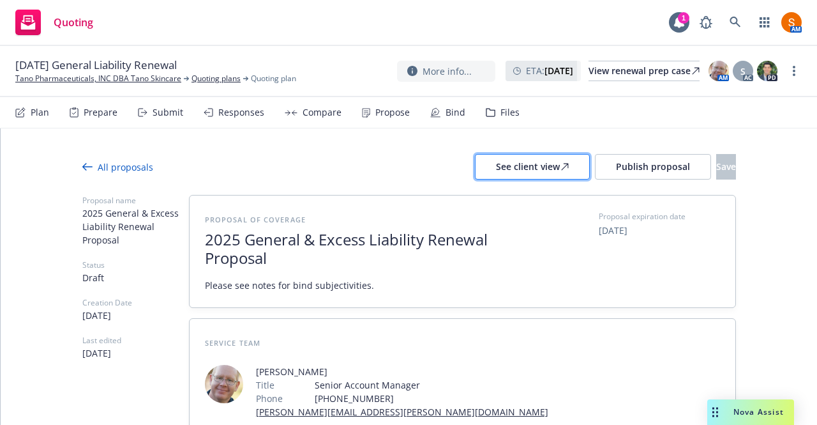
click at [496, 169] on div "See client view" at bounding box center [532, 166] width 73 height 24
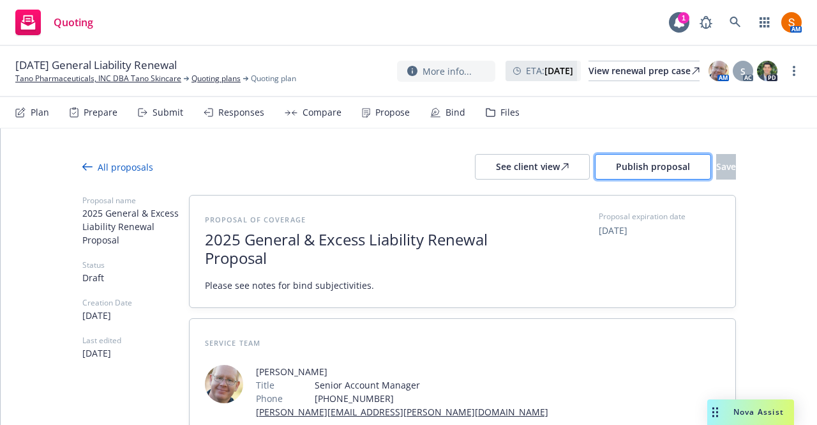
click at [603, 173] on button "Publish proposal" at bounding box center [653, 167] width 116 height 26
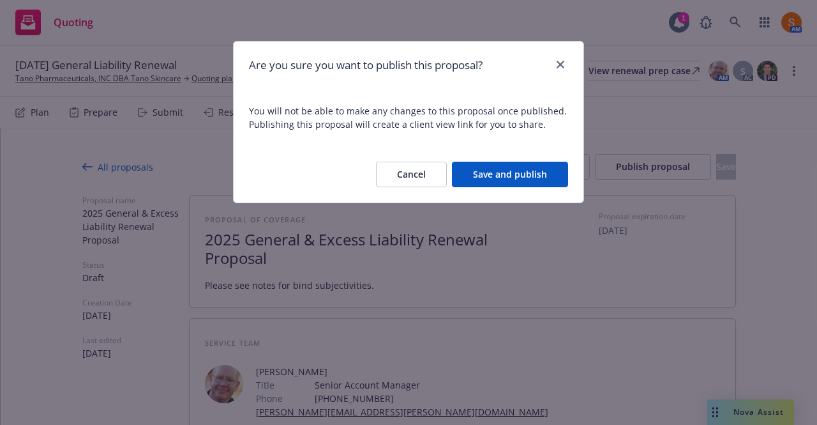
click at [506, 176] on button "Save and publish" at bounding box center [510, 175] width 116 height 26
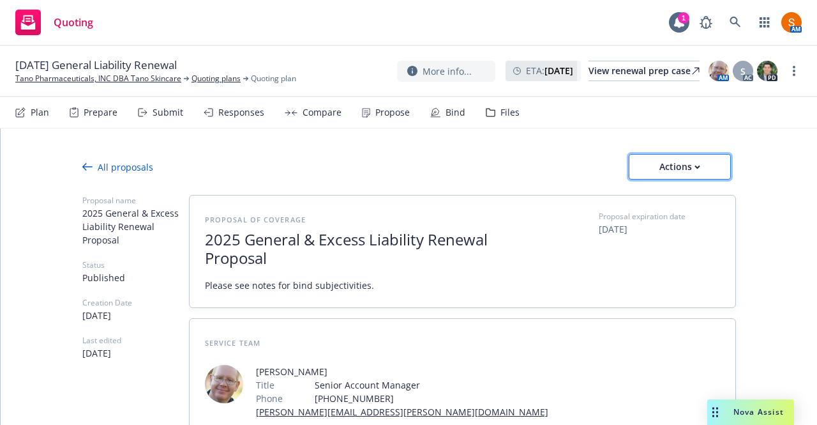
click at [676, 159] on div "Actions" at bounding box center [680, 166] width 60 height 24
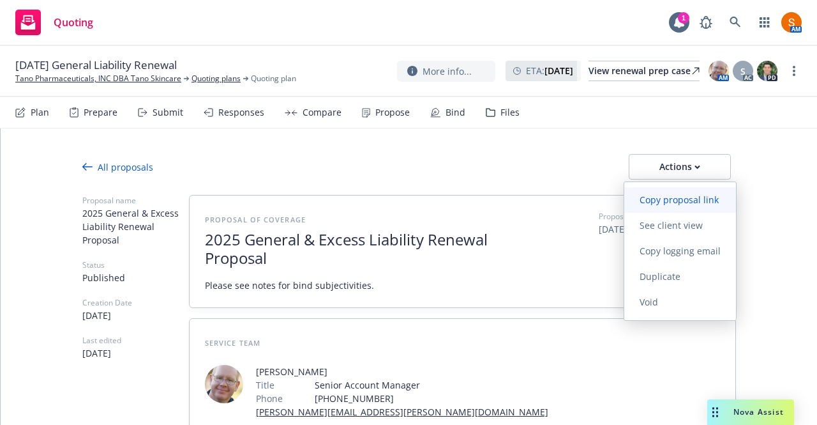
click at [705, 211] on link "Copy proposal link" at bounding box center [680, 200] width 112 height 26
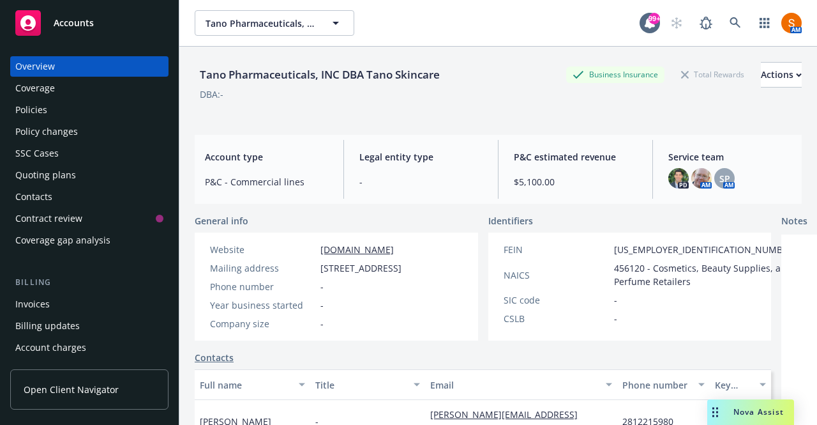
click at [65, 115] on div "Policies" at bounding box center [89, 110] width 148 height 20
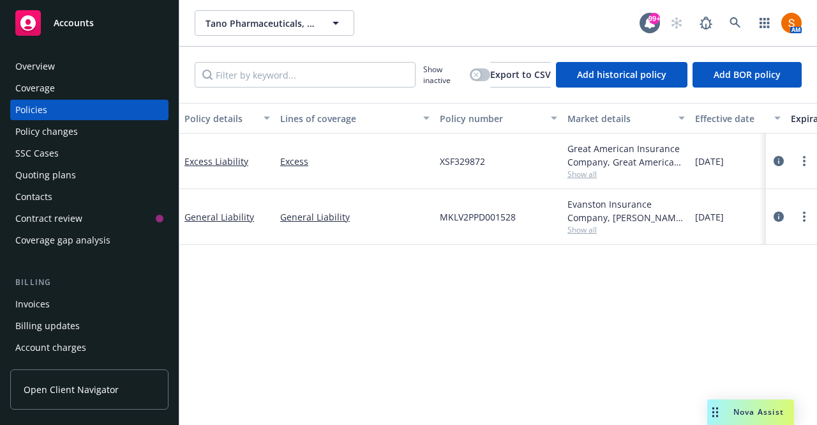
click at [69, 73] on div "Overview" at bounding box center [89, 66] width 148 height 20
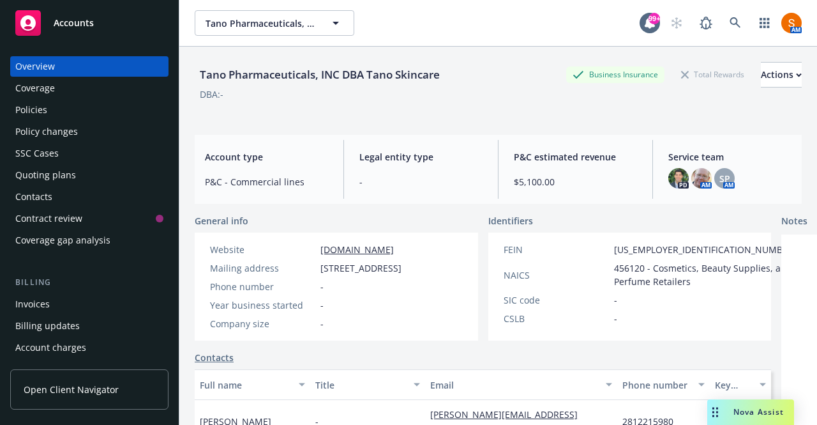
drag, startPoint x: 71, startPoint y: 99, endPoint x: 70, endPoint y: 109, distance: 10.2
click at [70, 109] on div "Overview Coverage Policies Policy changes SSC Cases Quoting plans Contacts Cont…" at bounding box center [89, 153] width 158 height 194
click at [70, 109] on div "Policies" at bounding box center [89, 110] width 148 height 20
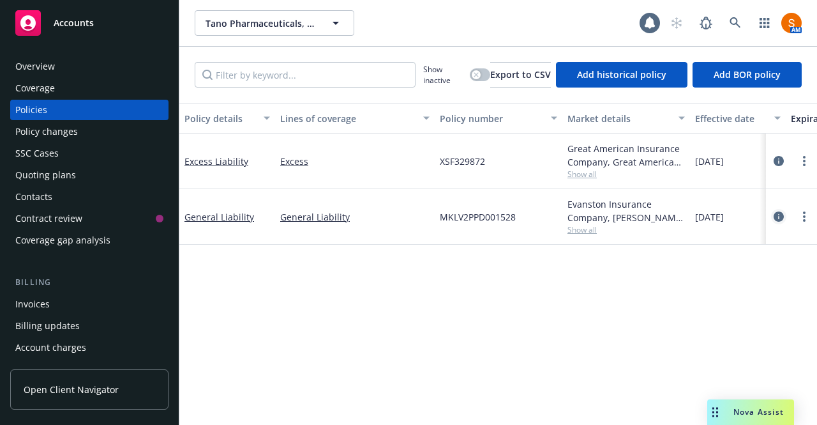
click at [778, 214] on icon "circleInformation" at bounding box center [779, 216] width 10 height 10
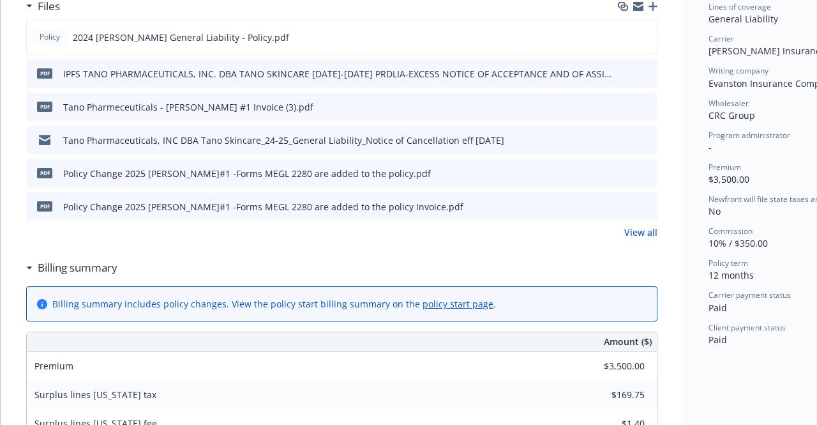
scroll to position [360, 0]
